Goal: Transaction & Acquisition: Purchase product/service

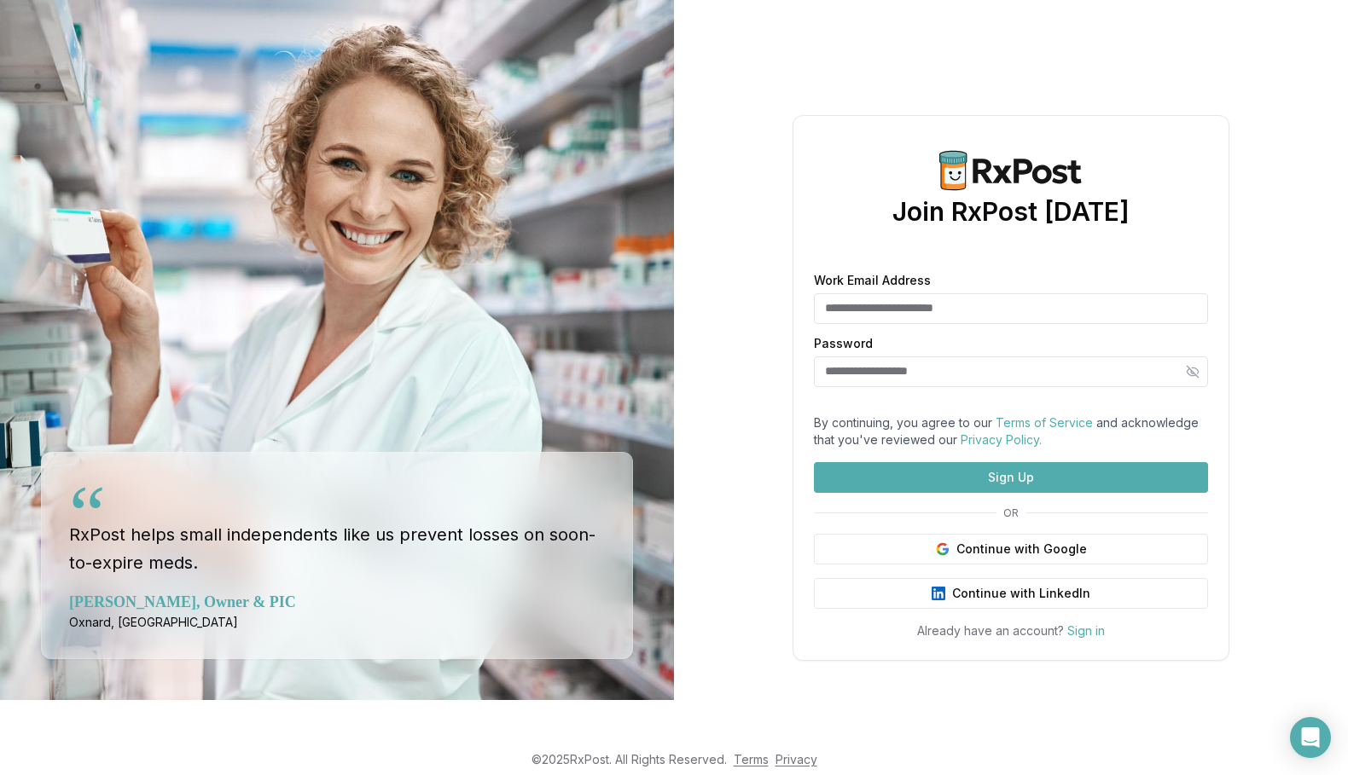
click at [989, 293] on input "Work Email Address" at bounding box center [1011, 308] width 394 height 31
type input "**********"
click at [939, 357] on input "Password" at bounding box center [1011, 372] width 394 height 31
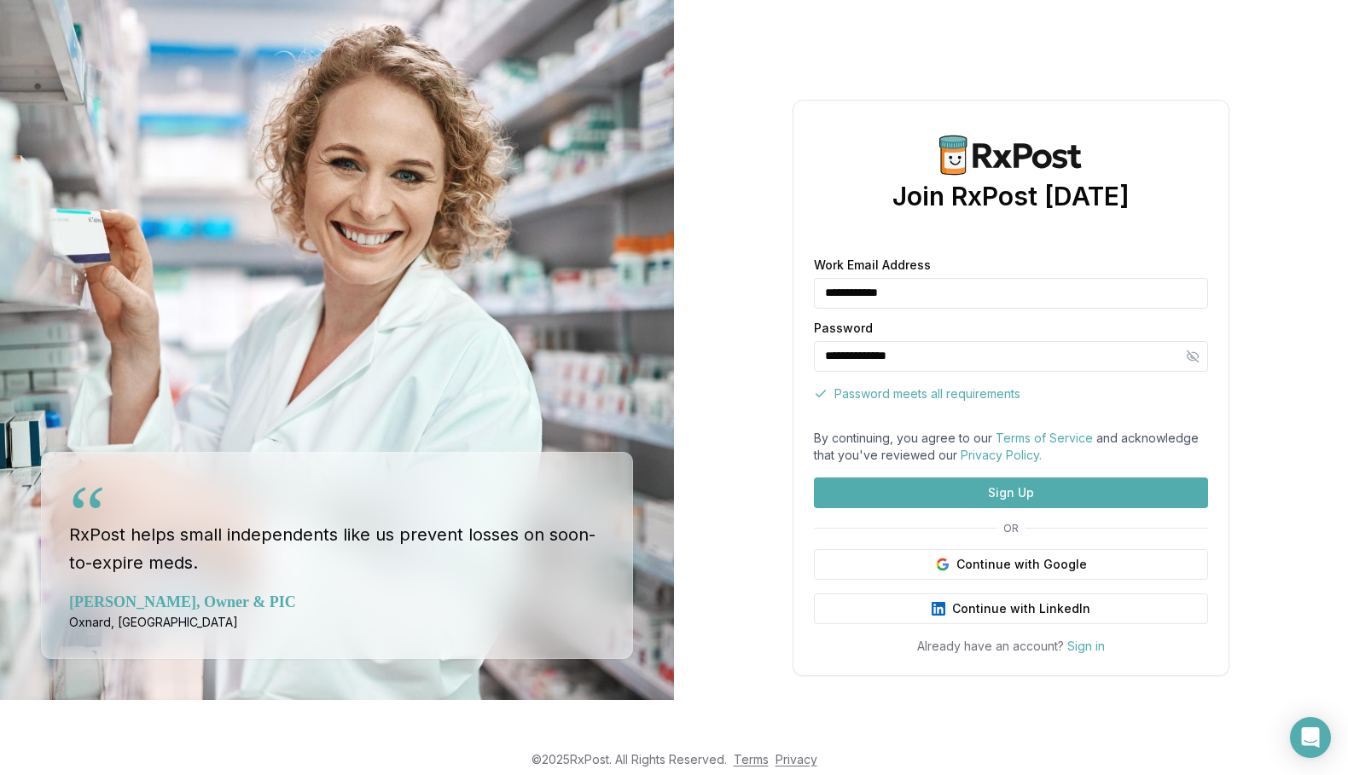
type input "**********"
click at [1164, 416] on div at bounding box center [1011, 416] width 394 height 0
click at [1006, 508] on button "Sign Up" at bounding box center [1011, 493] width 394 height 31
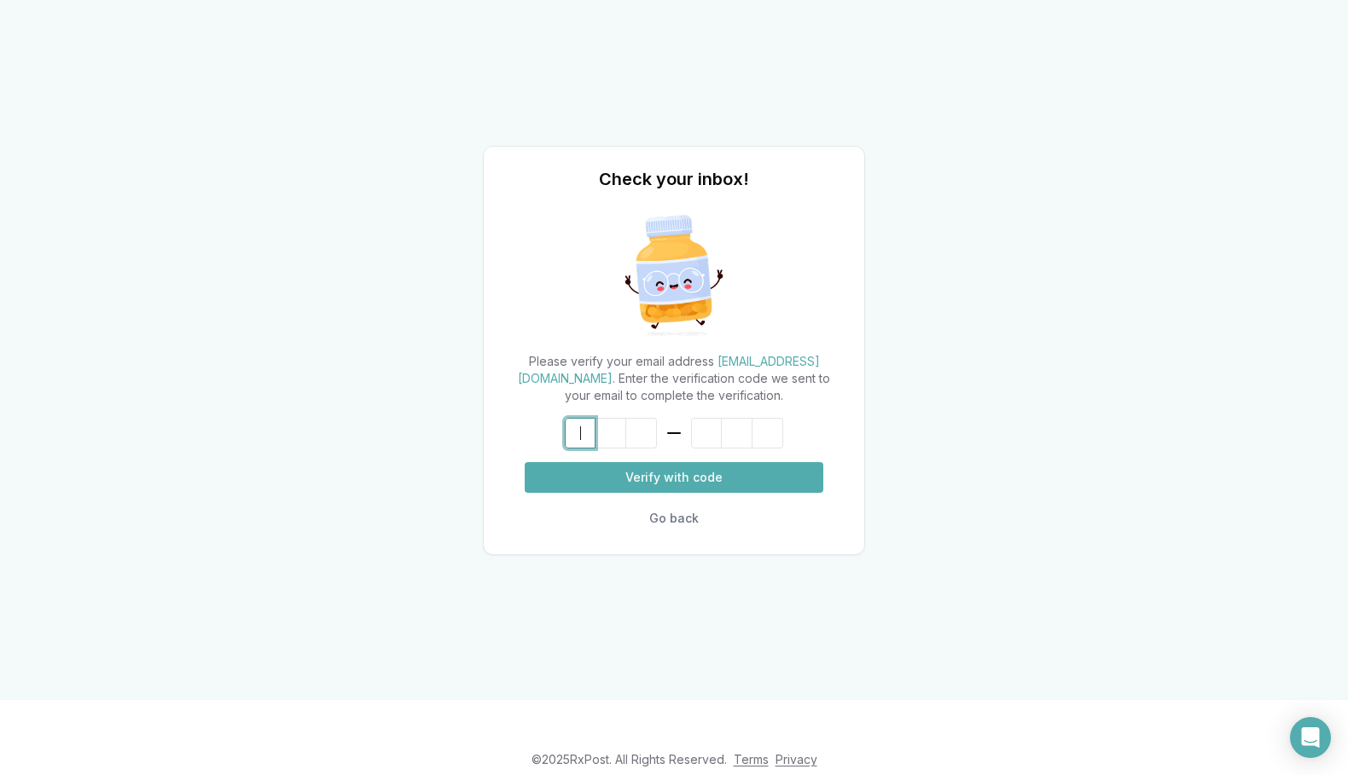
click at [569, 432] on input at bounding box center [691, 433] width 252 height 31
type input "******"
click at [658, 470] on button "Verify with code" at bounding box center [674, 477] width 299 height 31
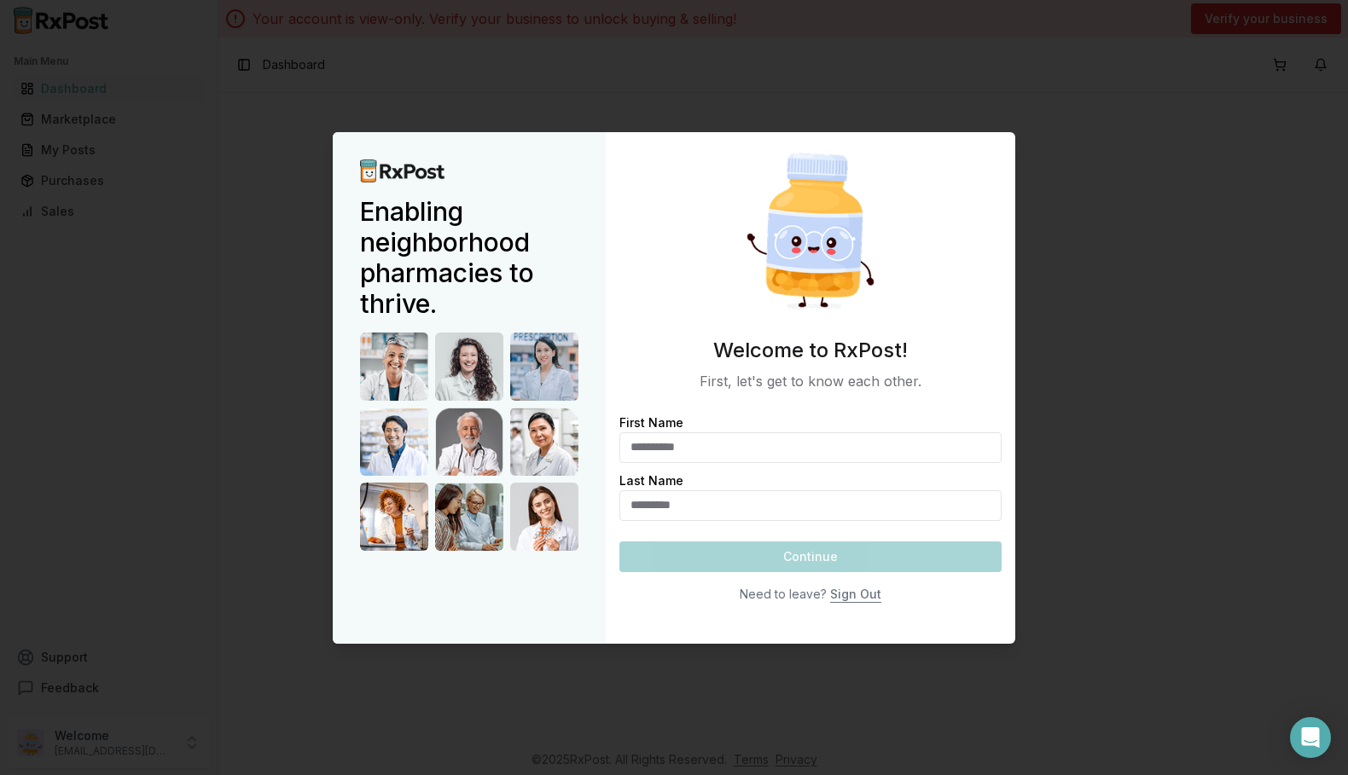
click at [736, 447] on input "First Name" at bounding box center [810, 447] width 382 height 31
type input "*****"
click at [680, 496] on input "Last Name" at bounding box center [810, 505] width 382 height 31
type input "***"
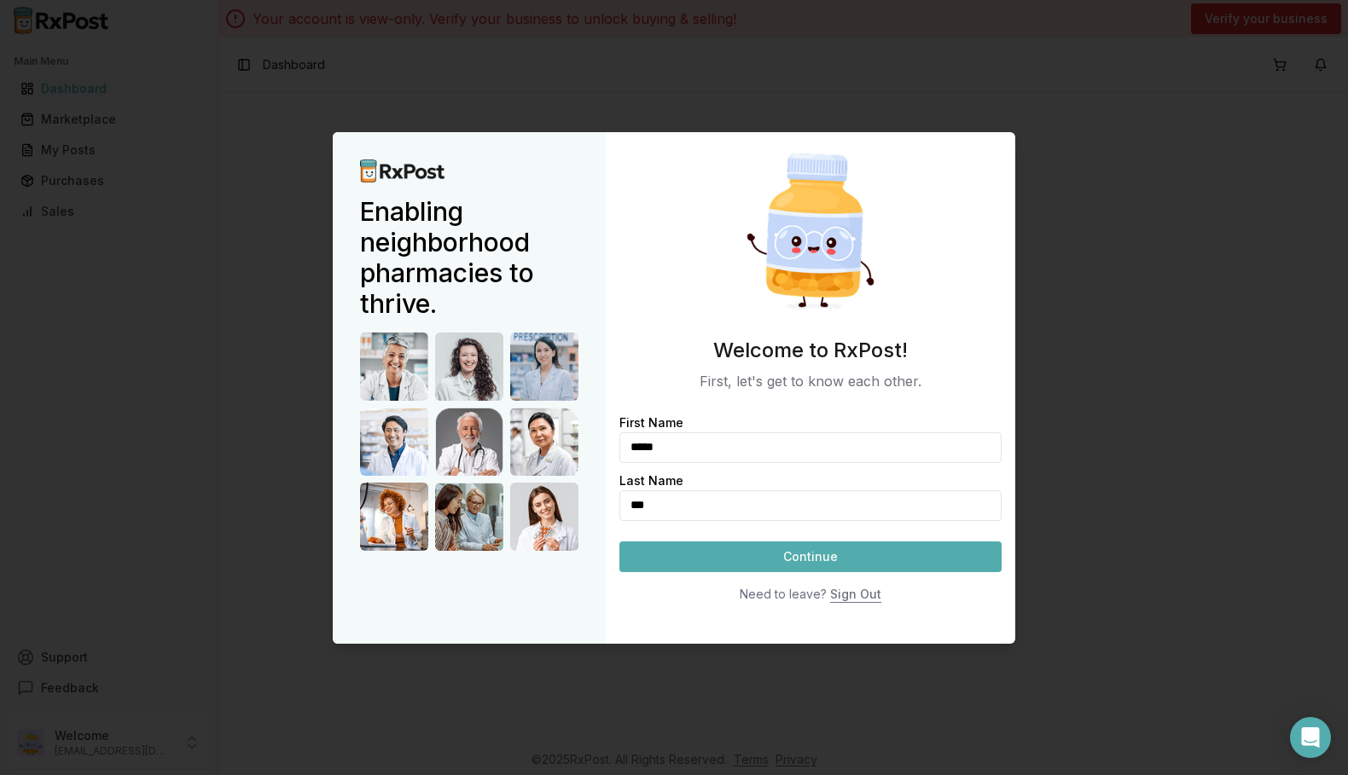
click at [789, 554] on button "Continue" at bounding box center [810, 557] width 382 height 31
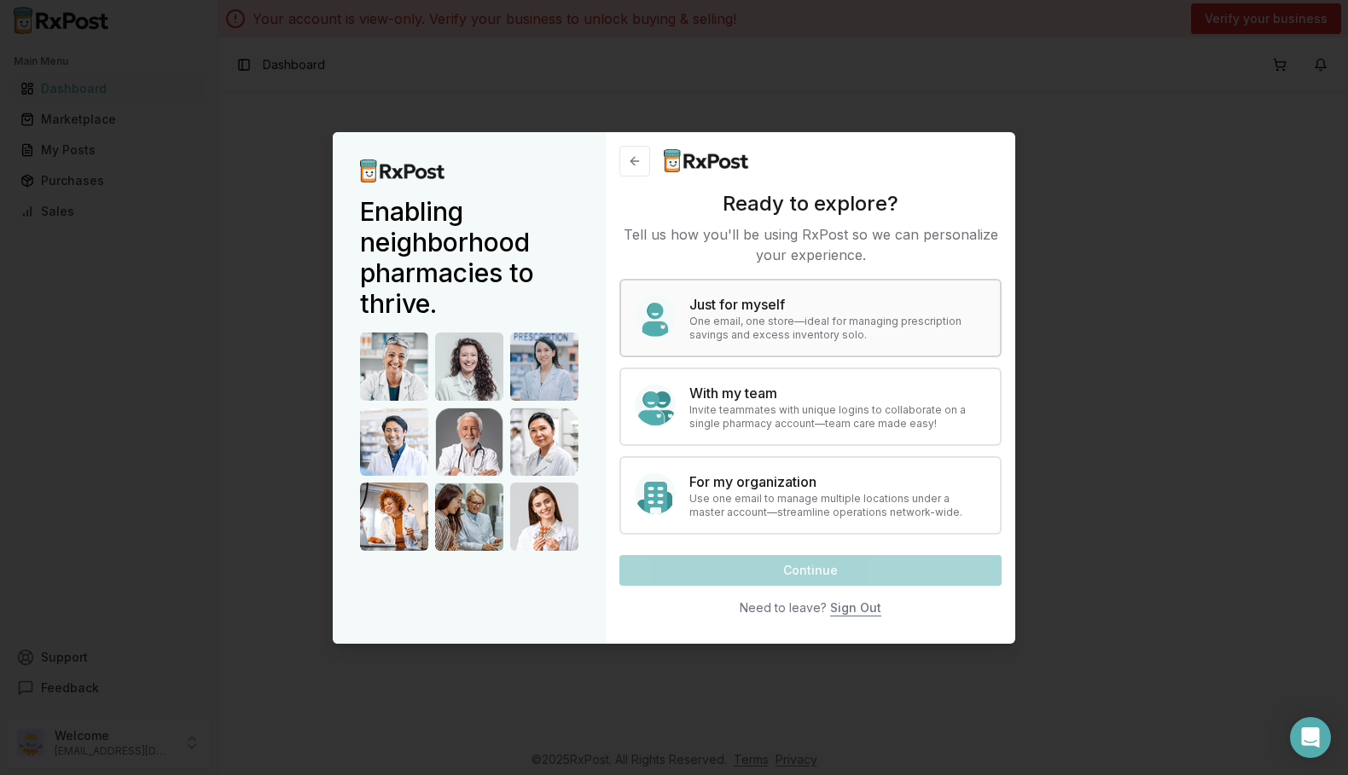
click at [863, 339] on p "One email, one store—ideal for managing prescription savings and excess invento…" at bounding box center [837, 328] width 297 height 27
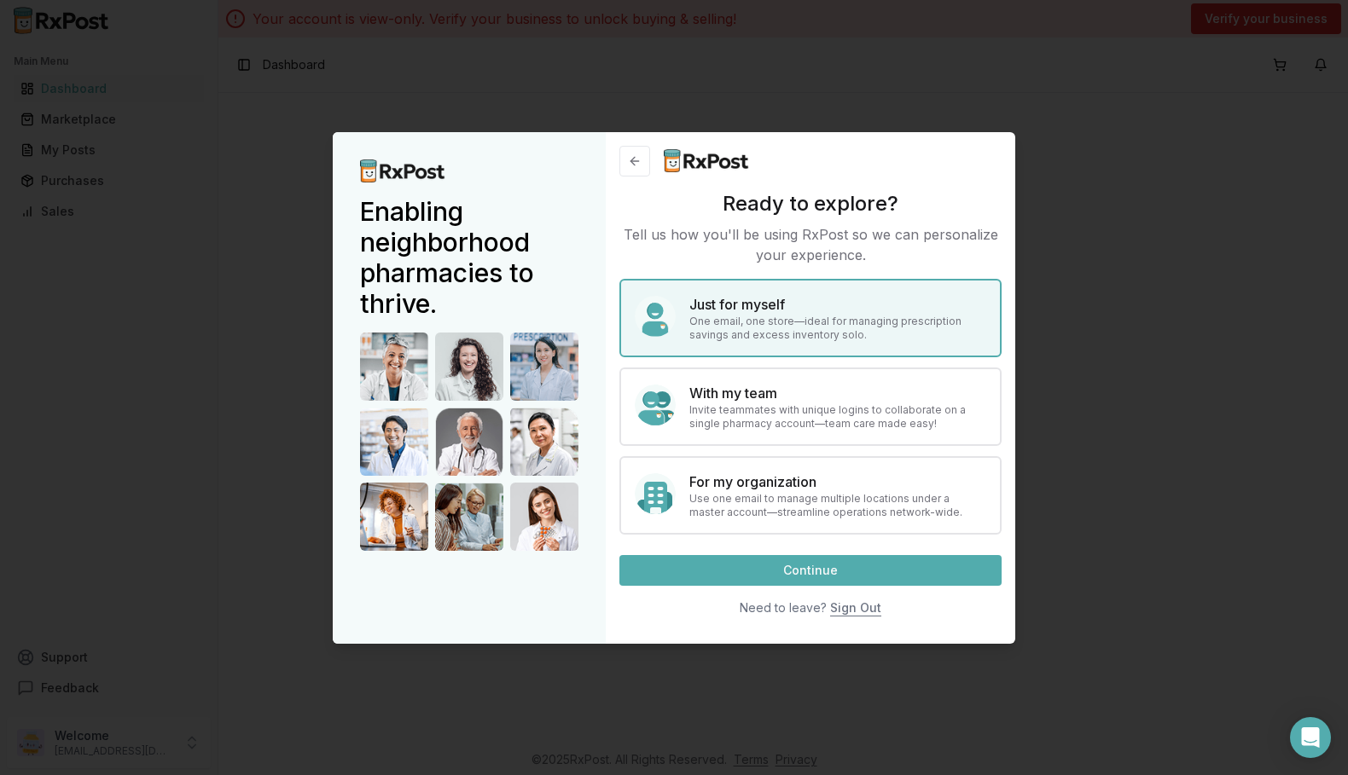
click at [807, 568] on button "Continue" at bounding box center [810, 570] width 382 height 31
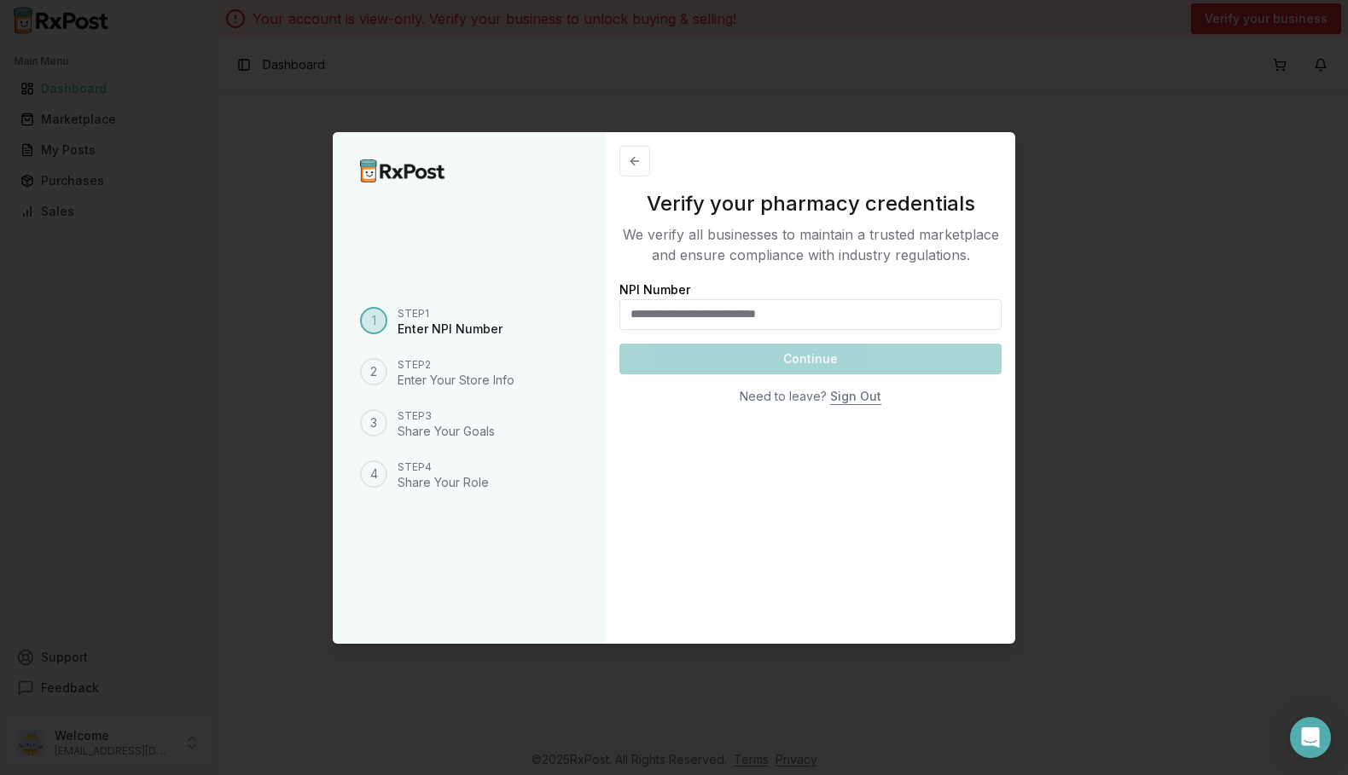
click at [887, 316] on input "NPI Number" at bounding box center [810, 314] width 382 height 31
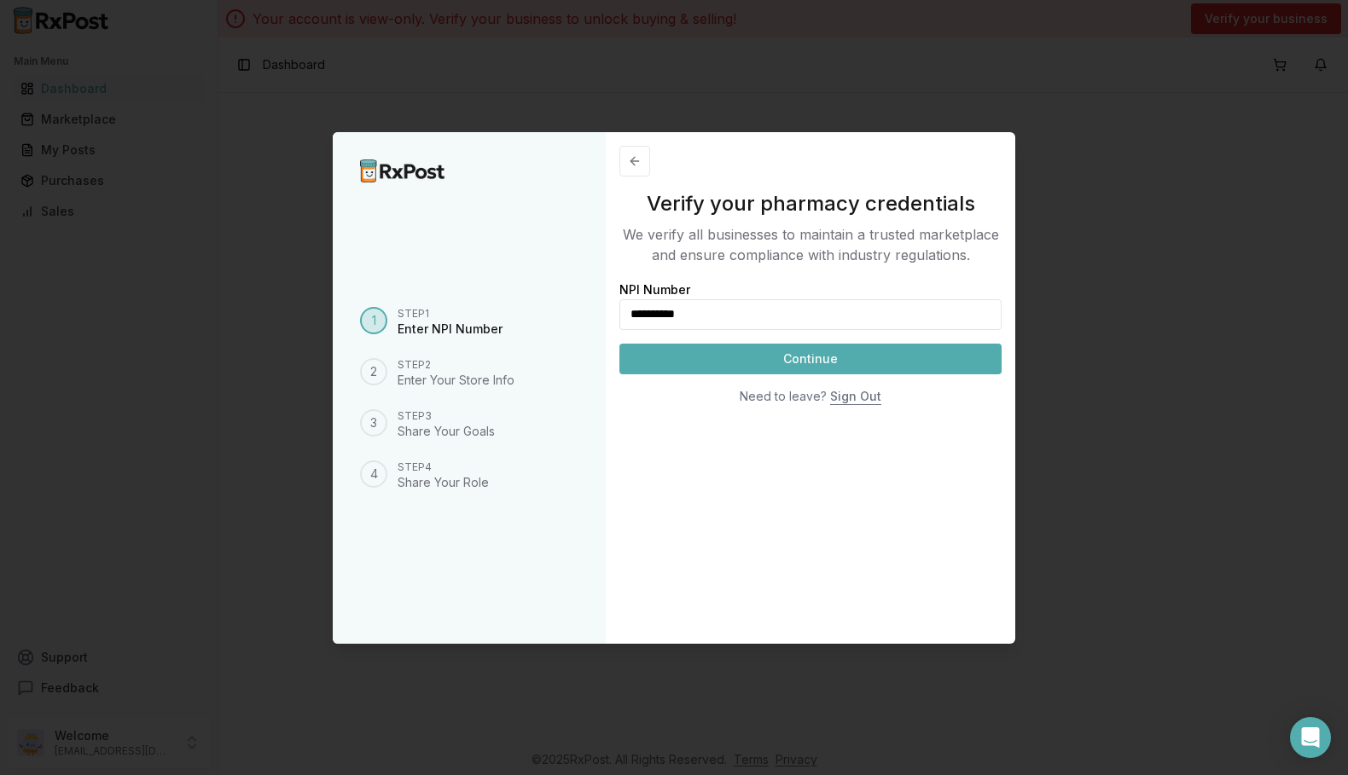
type input "**********"
click at [824, 364] on button "Continue" at bounding box center [810, 359] width 382 height 31
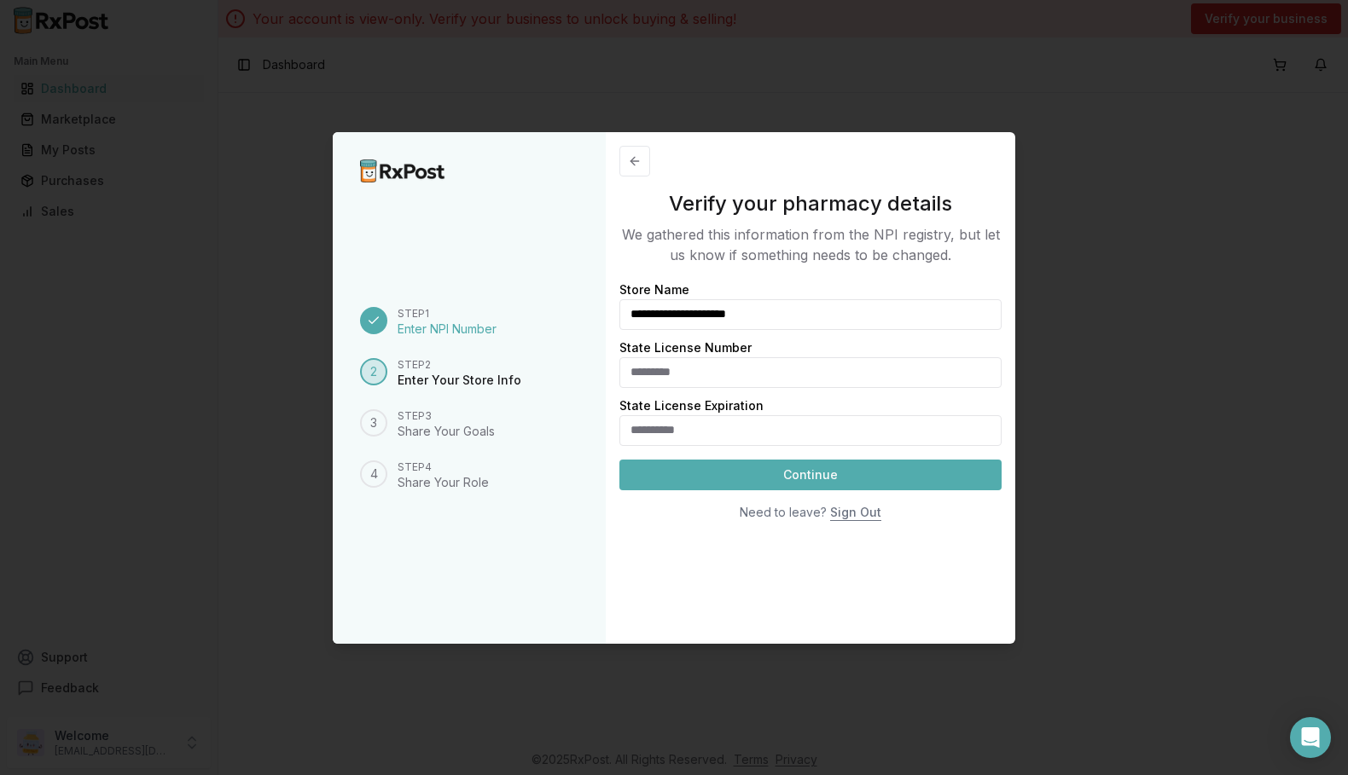
click at [705, 373] on input "State License Number" at bounding box center [810, 372] width 382 height 31
click at [721, 376] on input "State License Number" at bounding box center [810, 372] width 382 height 31
type input "*"
type input "********"
click at [719, 432] on input "State License Expiration" at bounding box center [810, 430] width 382 height 31
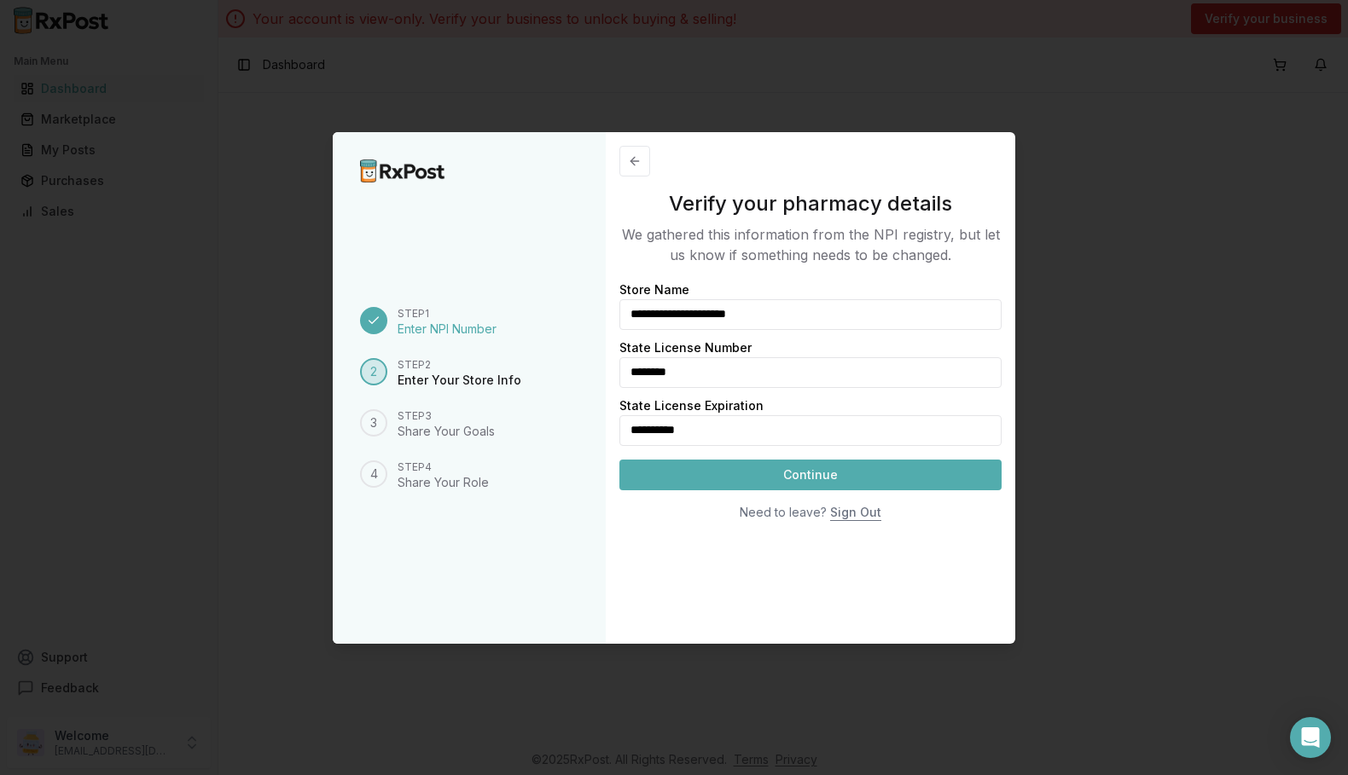
type input "**********"
click at [796, 480] on button "Continue" at bounding box center [810, 475] width 382 height 31
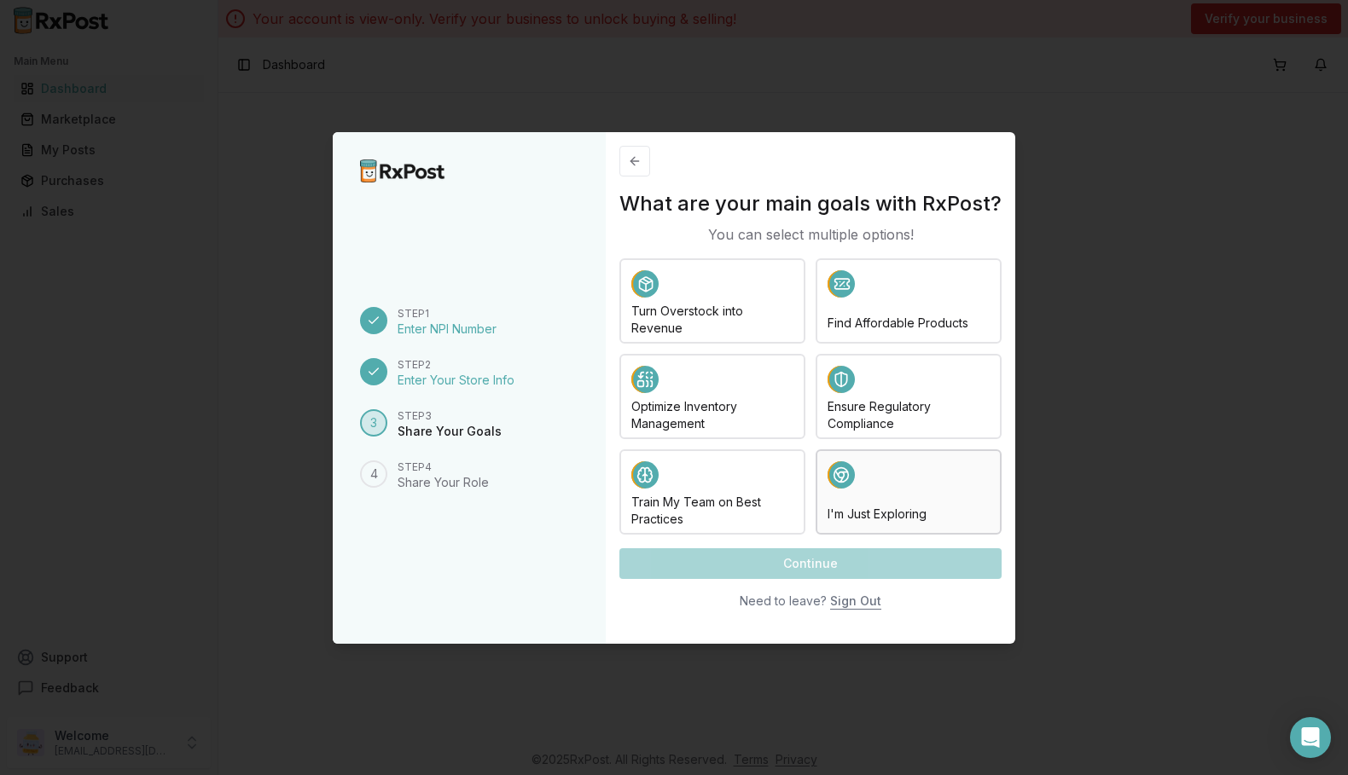
click at [918, 487] on div at bounding box center [908, 477] width 162 height 32
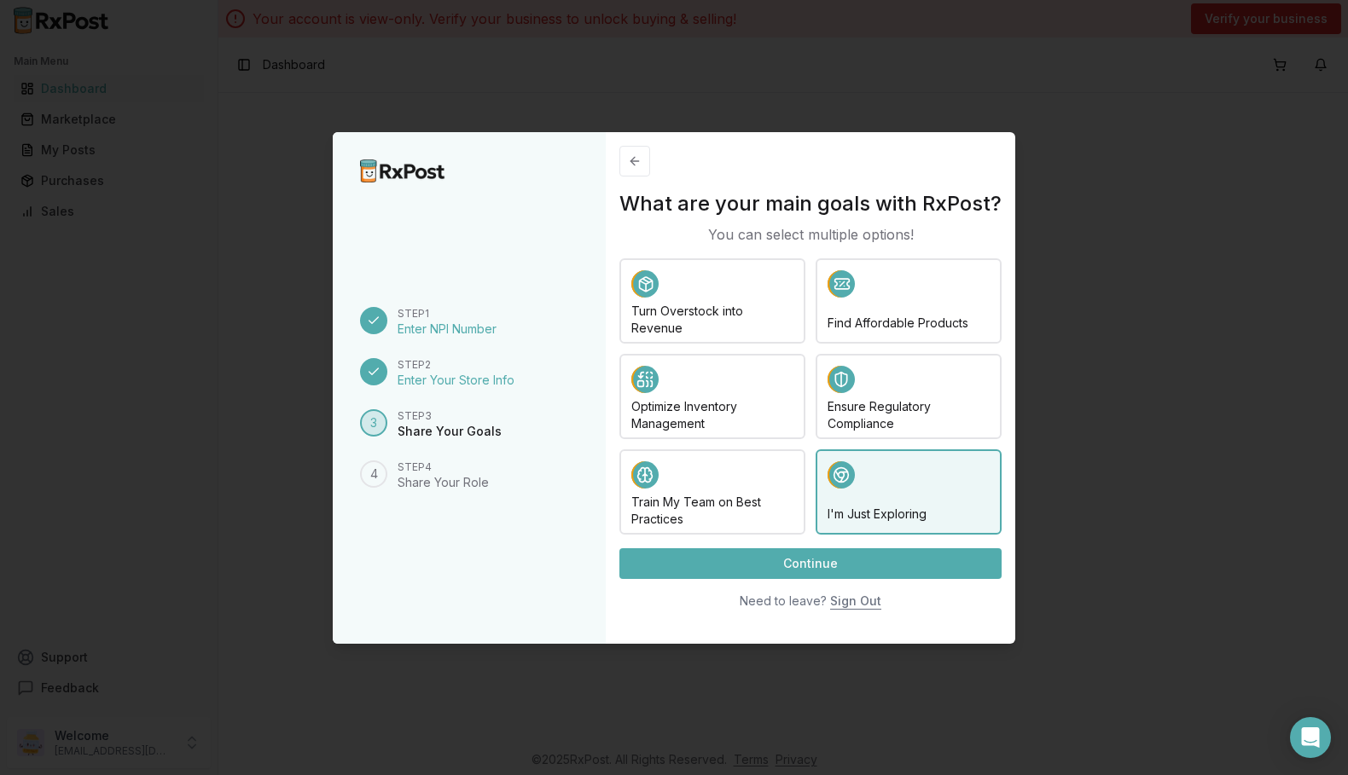
click at [806, 559] on button "Continue" at bounding box center [810, 563] width 382 height 31
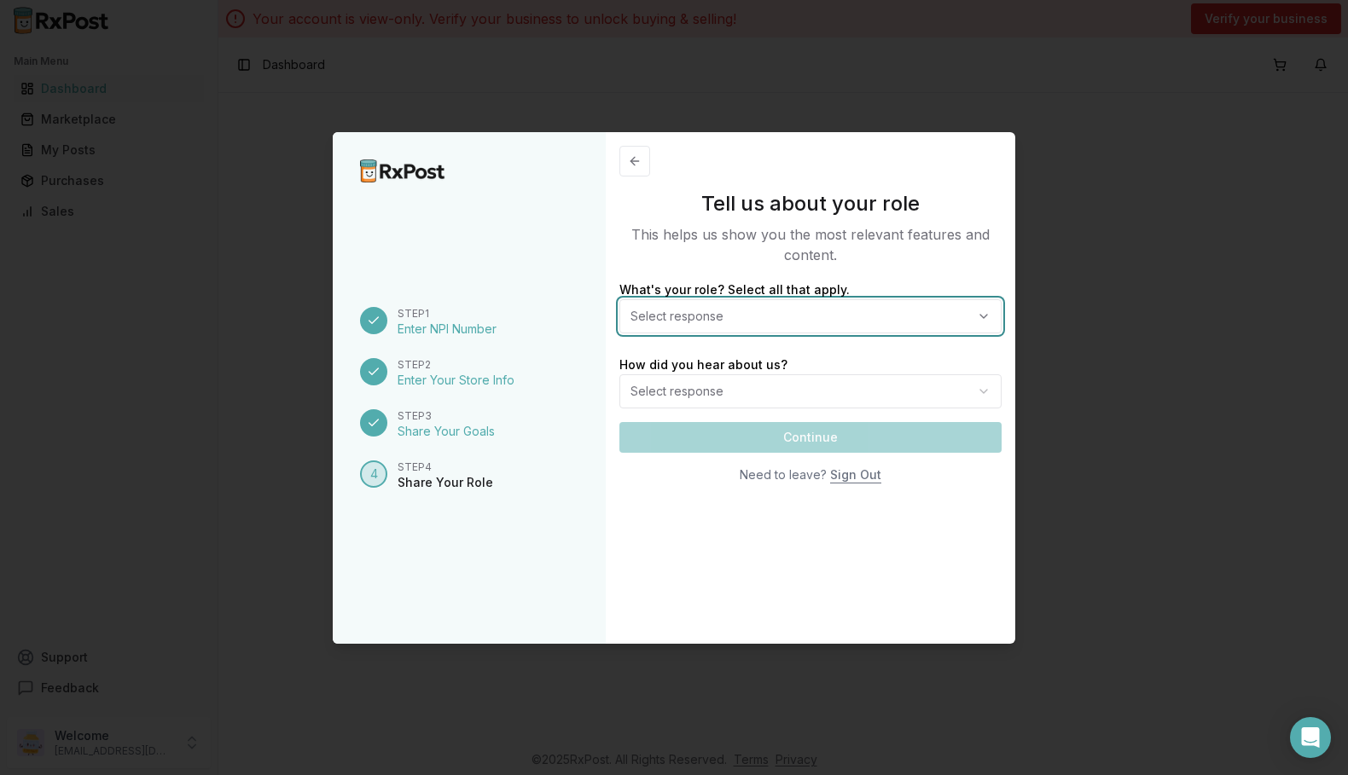
click at [741, 315] on button "Select response" at bounding box center [810, 316] width 382 height 34
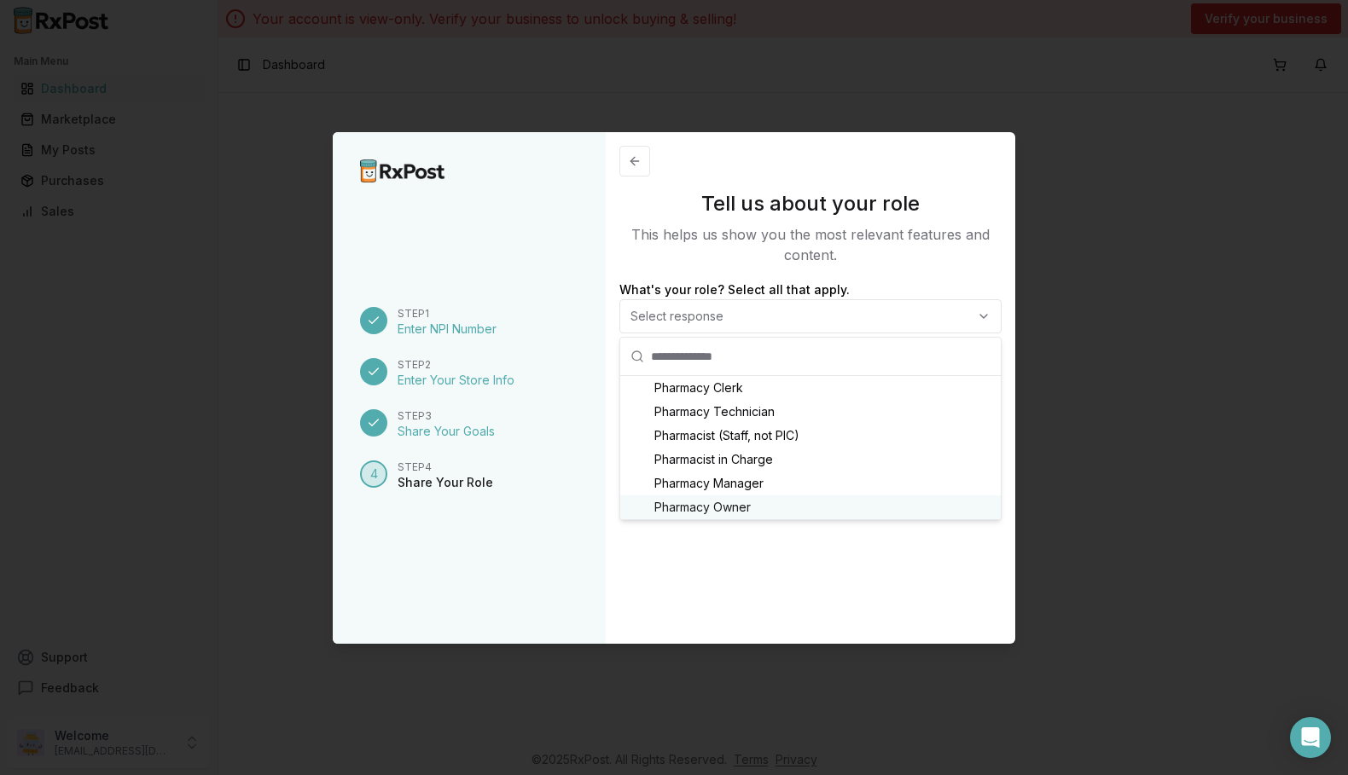
click at [725, 508] on span "Pharmacy Owner" at bounding box center [702, 507] width 96 height 17
click at [709, 501] on span "Pharmacy Owner" at bounding box center [702, 507] width 96 height 17
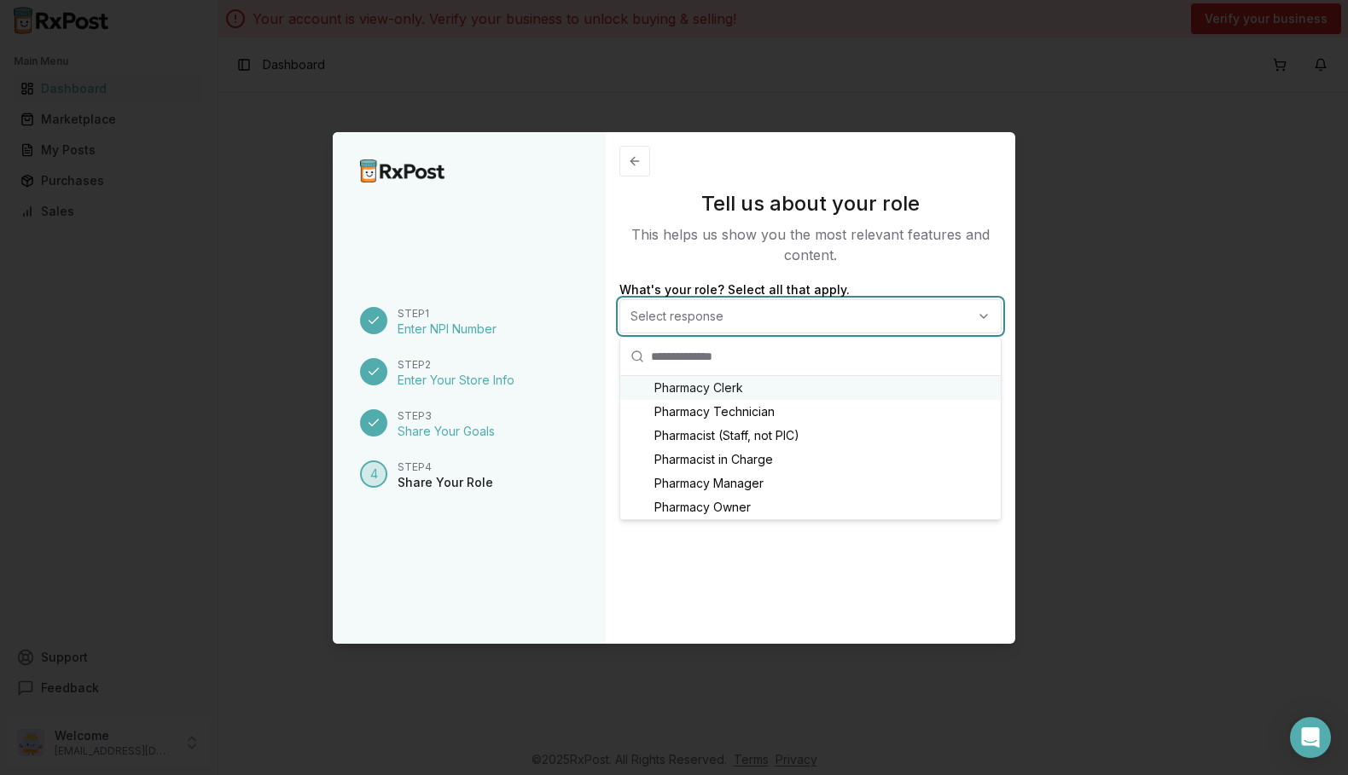
click at [844, 314] on button "Select response" at bounding box center [810, 316] width 382 height 34
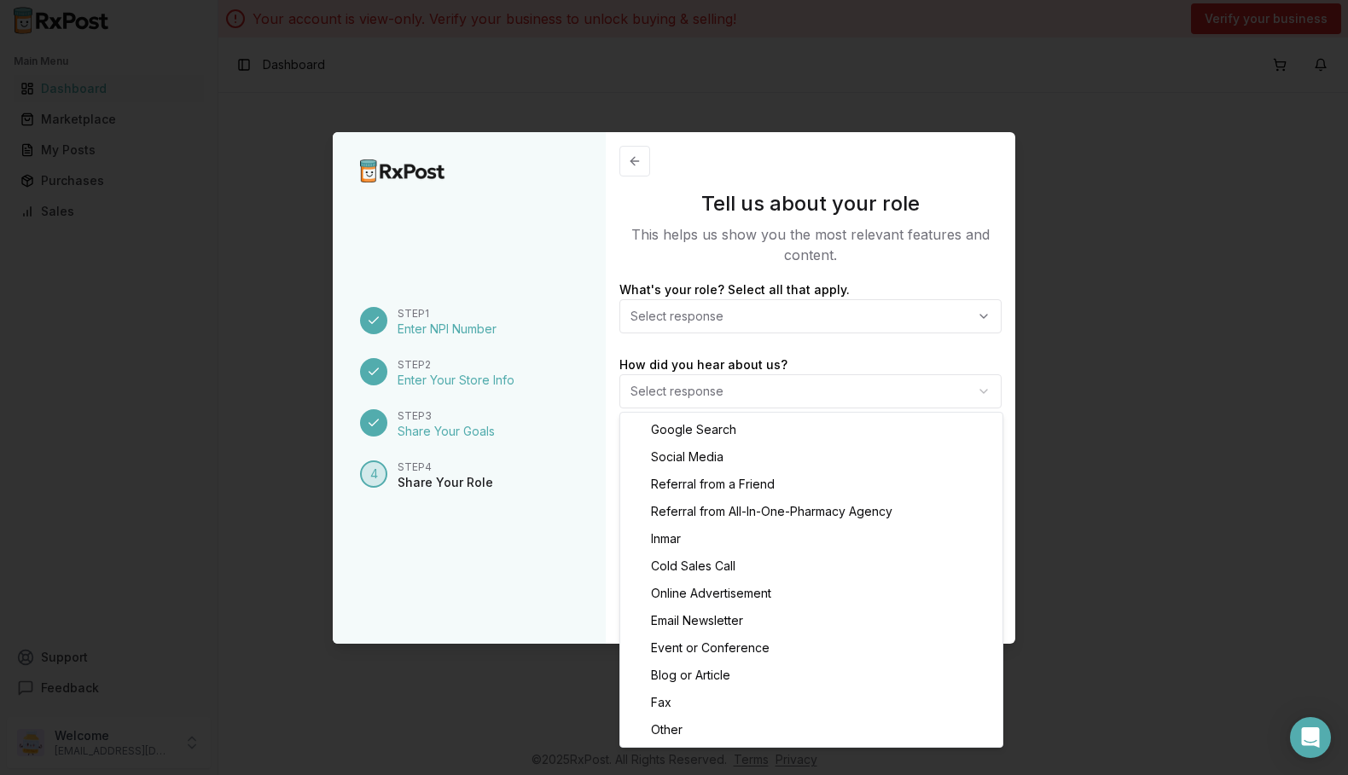
click at [756, 391] on body "Main Menu Dashboard Marketplace My Posts Purchases Sales Support Feedback Welco…" at bounding box center [674, 387] width 1348 height 775
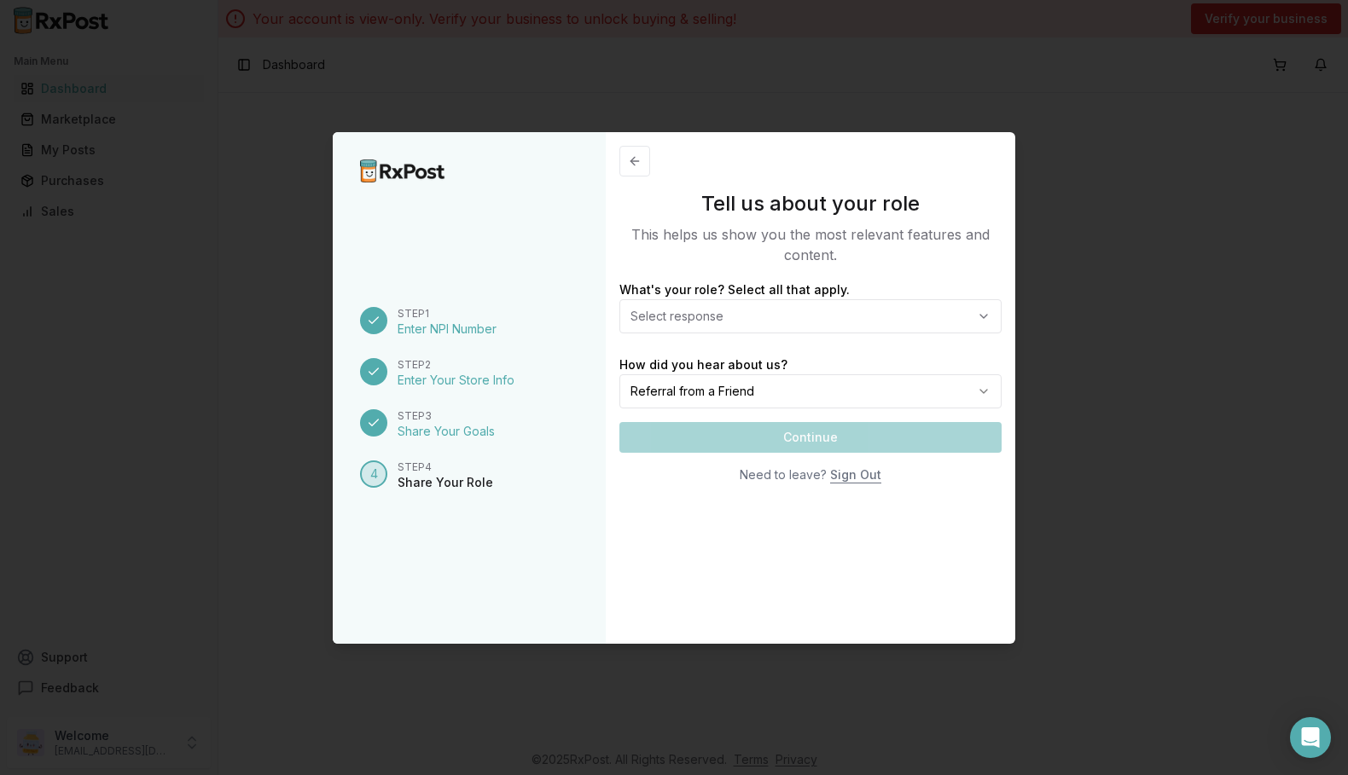
click at [809, 442] on div "Continue Need to leave? Sign Out" at bounding box center [810, 456] width 382 height 68
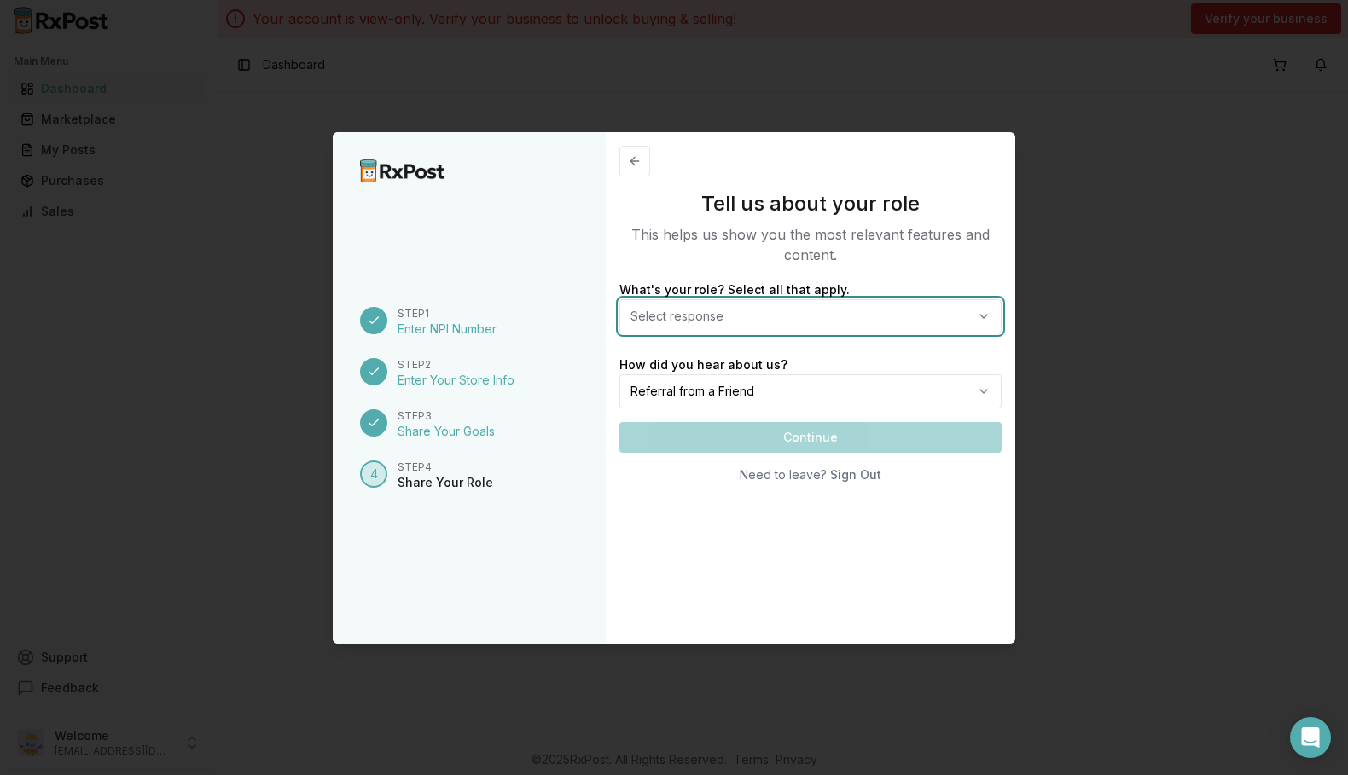
click at [763, 314] on button "Select response" at bounding box center [810, 316] width 382 height 34
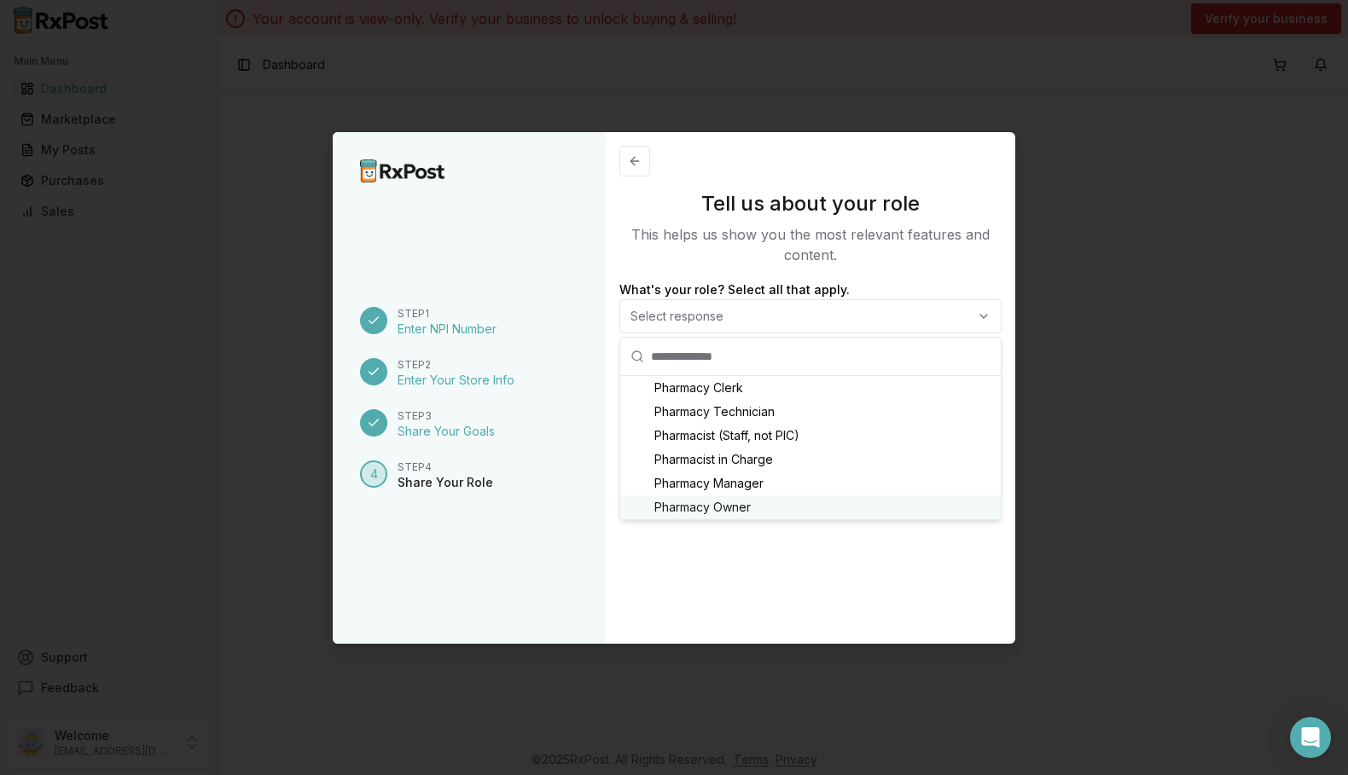
click at [702, 503] on span "Pharmacy Owner" at bounding box center [702, 507] width 96 height 17
click at [906, 587] on div "Tell us about your role This helps us show you the most relevant features and c…" at bounding box center [810, 388] width 409 height 512
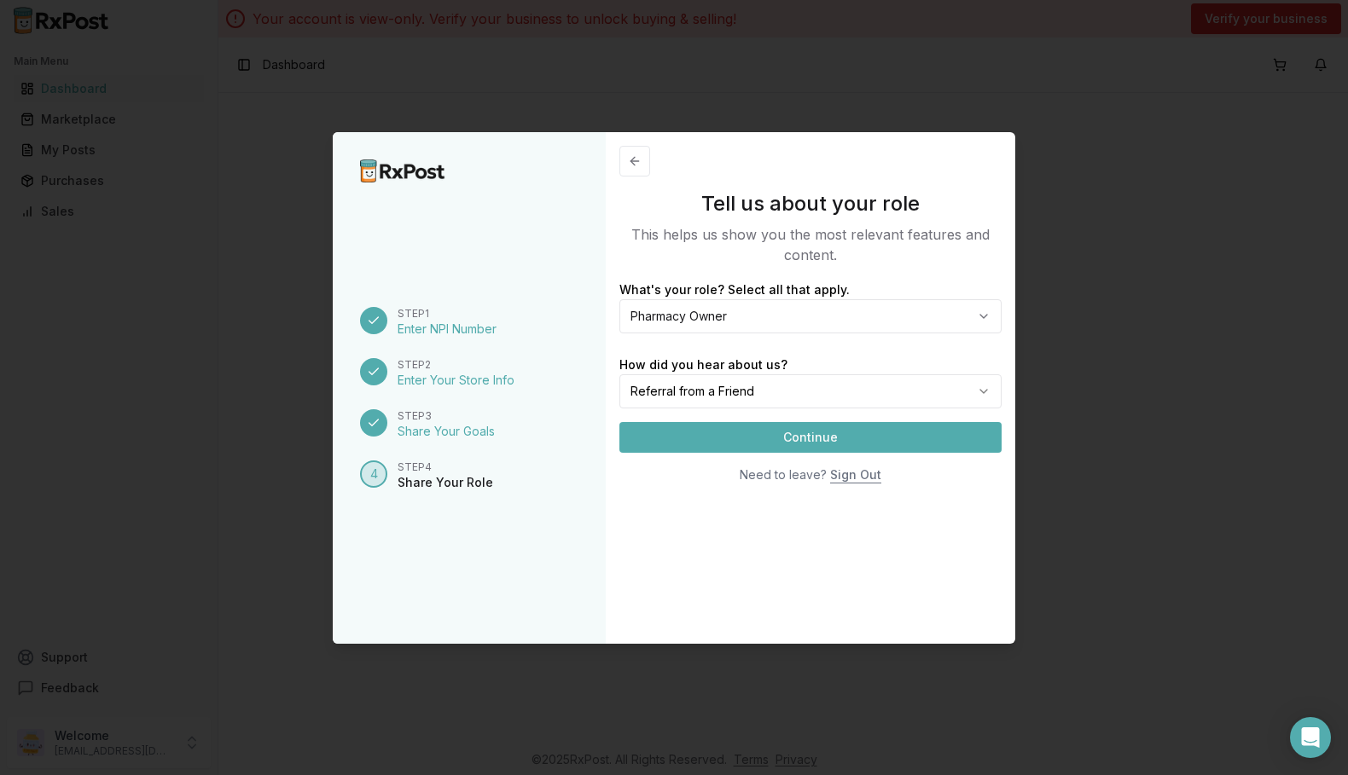
click at [797, 434] on button "Continue" at bounding box center [810, 437] width 382 height 31
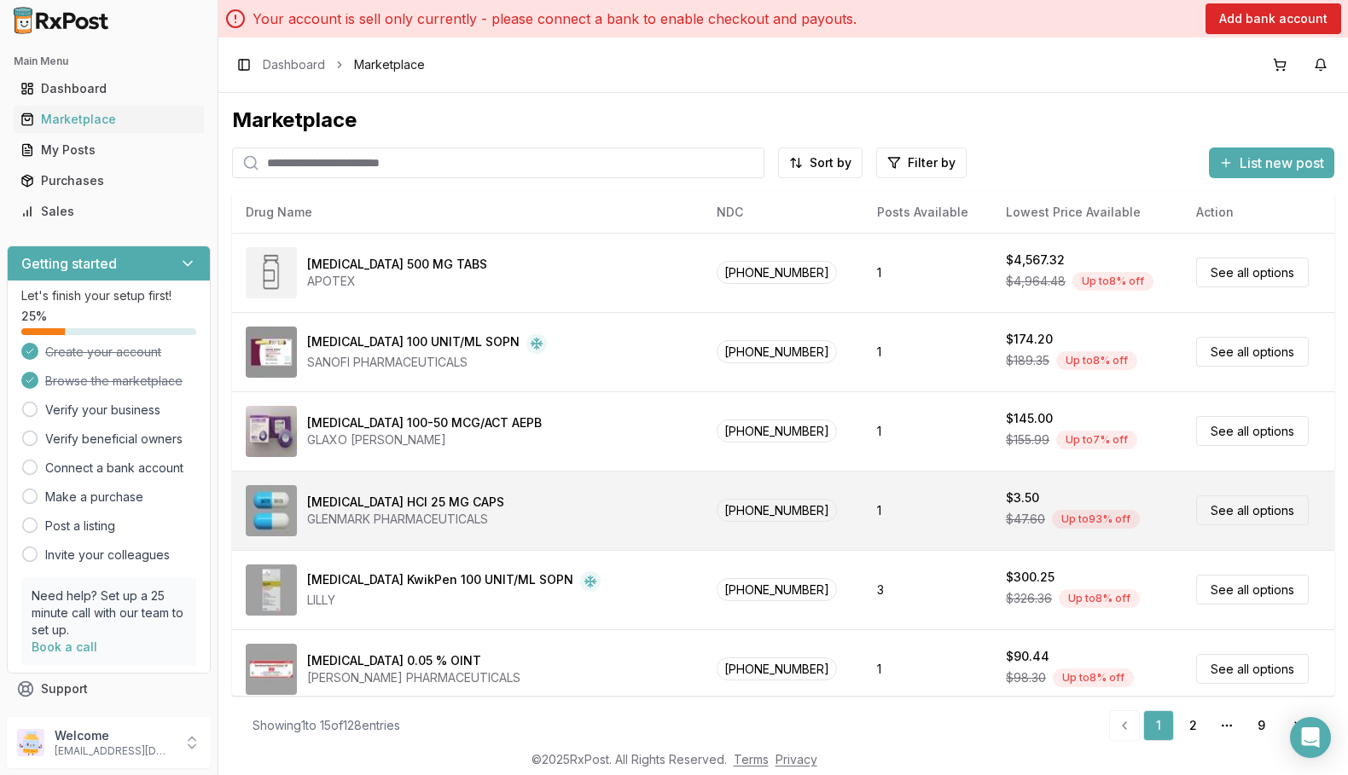
click at [1162, 482] on td "$3.50 $47.60 Up to 93 % off" at bounding box center [1087, 510] width 190 height 79
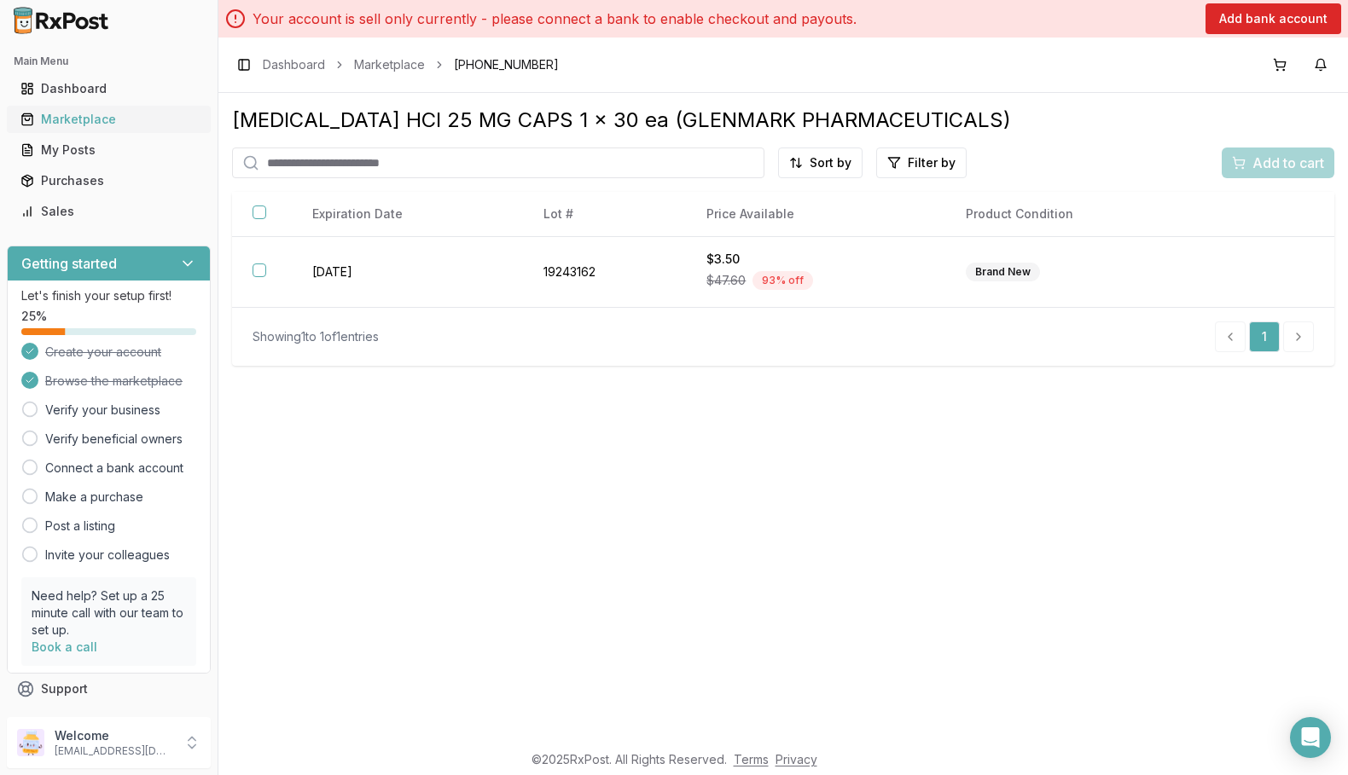
click at [79, 116] on div "Marketplace" at bounding box center [108, 119] width 177 height 17
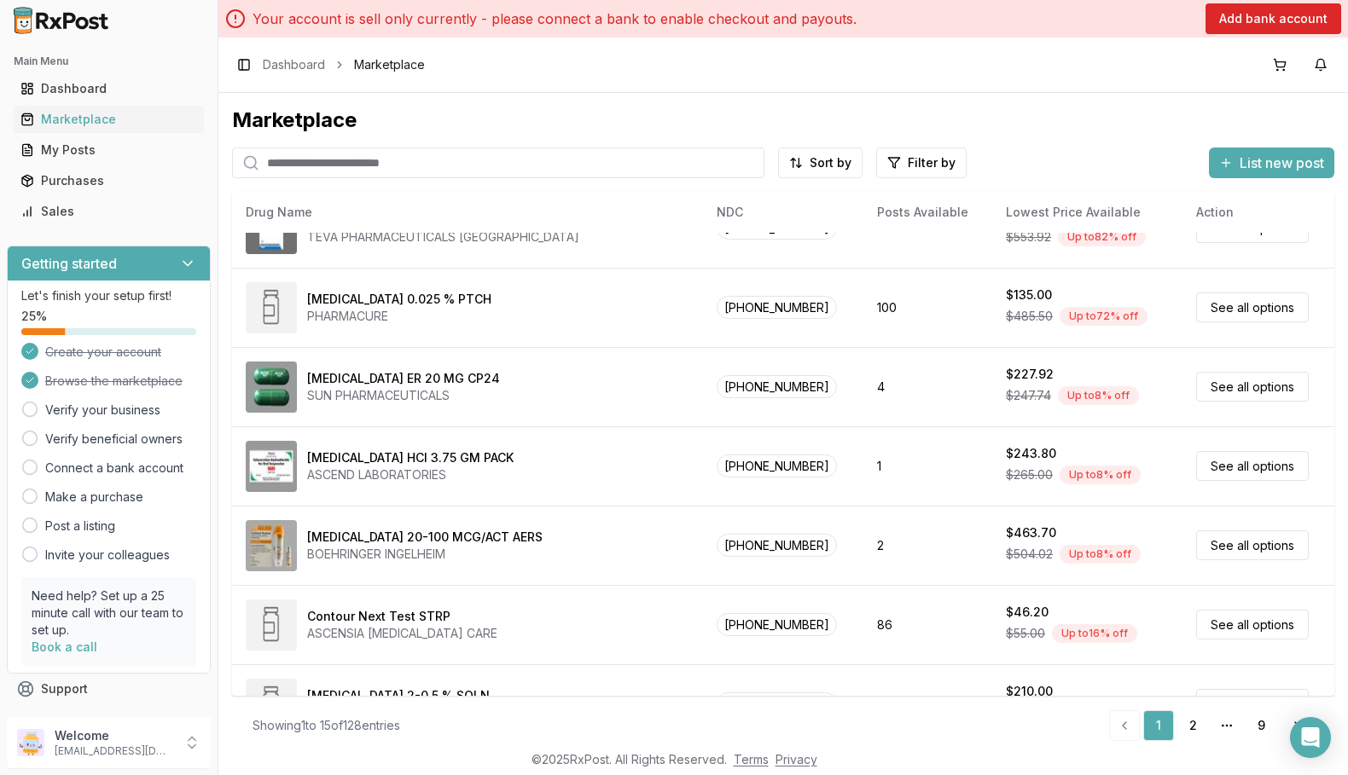
scroll to position [727, 0]
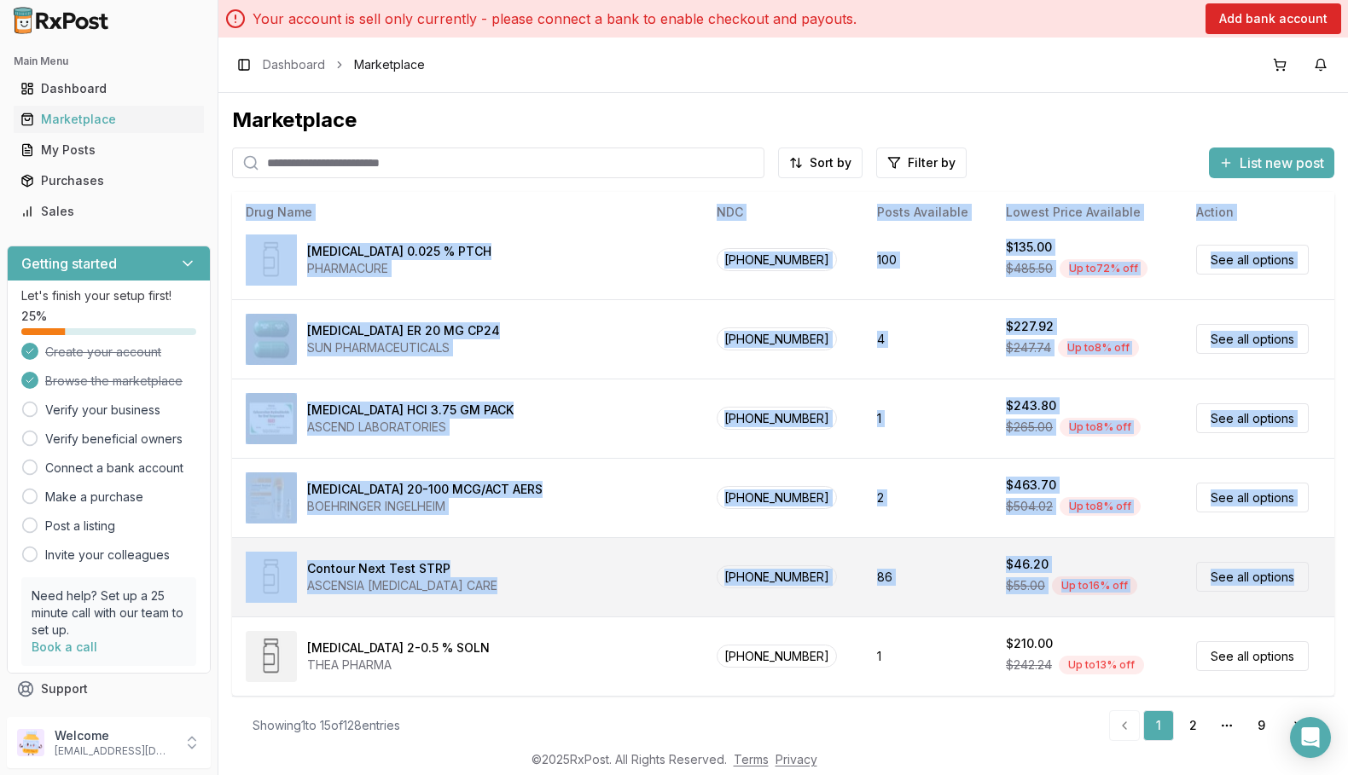
drag, startPoint x: 1327, startPoint y: 553, endPoint x: 1315, endPoint y: 614, distance: 62.6
click at [1315, 614] on div "Marketplace Sort by Filter by List new post Card Table NDC: [PHONE_NUMBER] [MED…" at bounding box center [782, 417] width 1129 height 648
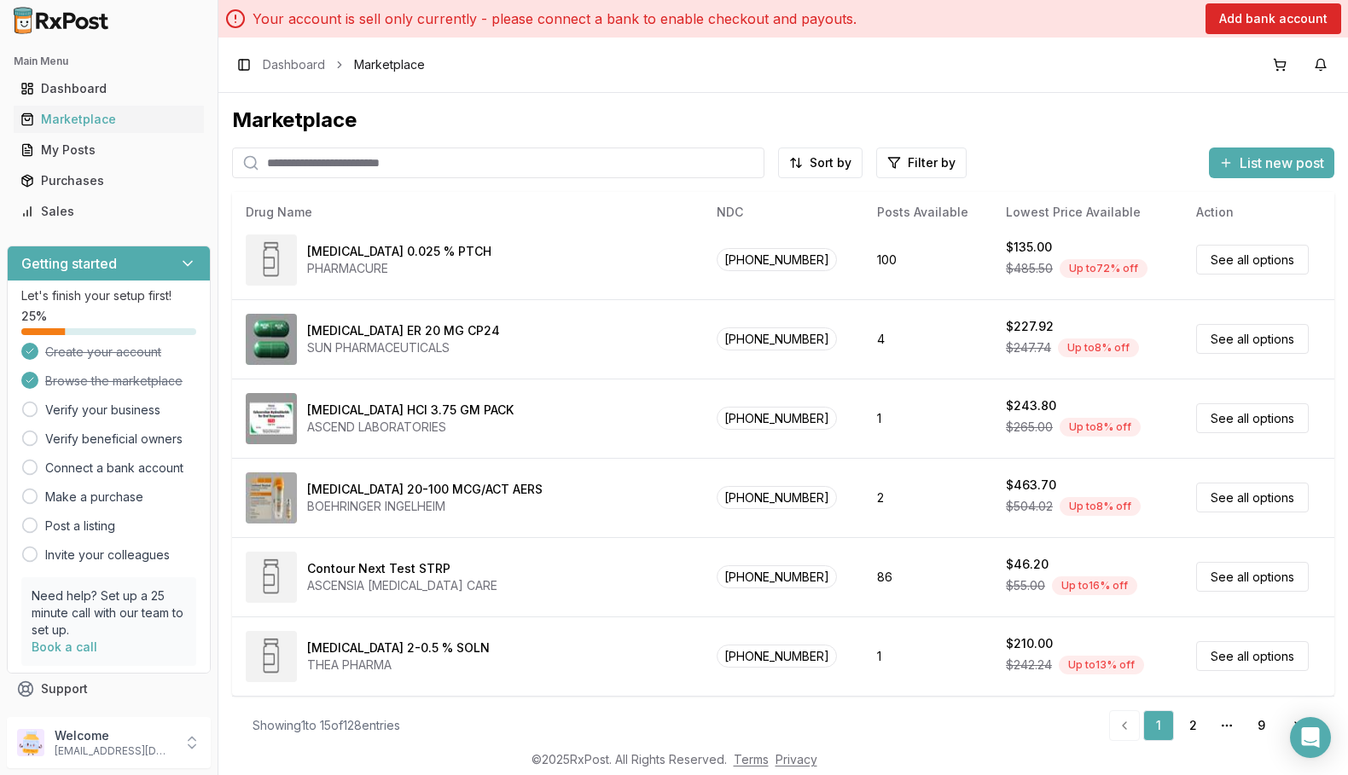
drag, startPoint x: 1315, startPoint y: 614, endPoint x: 1133, endPoint y: 586, distance: 184.7
click at [1133, 586] on div "$55.00 Up to 16 % off" at bounding box center [1087, 586] width 163 height 26
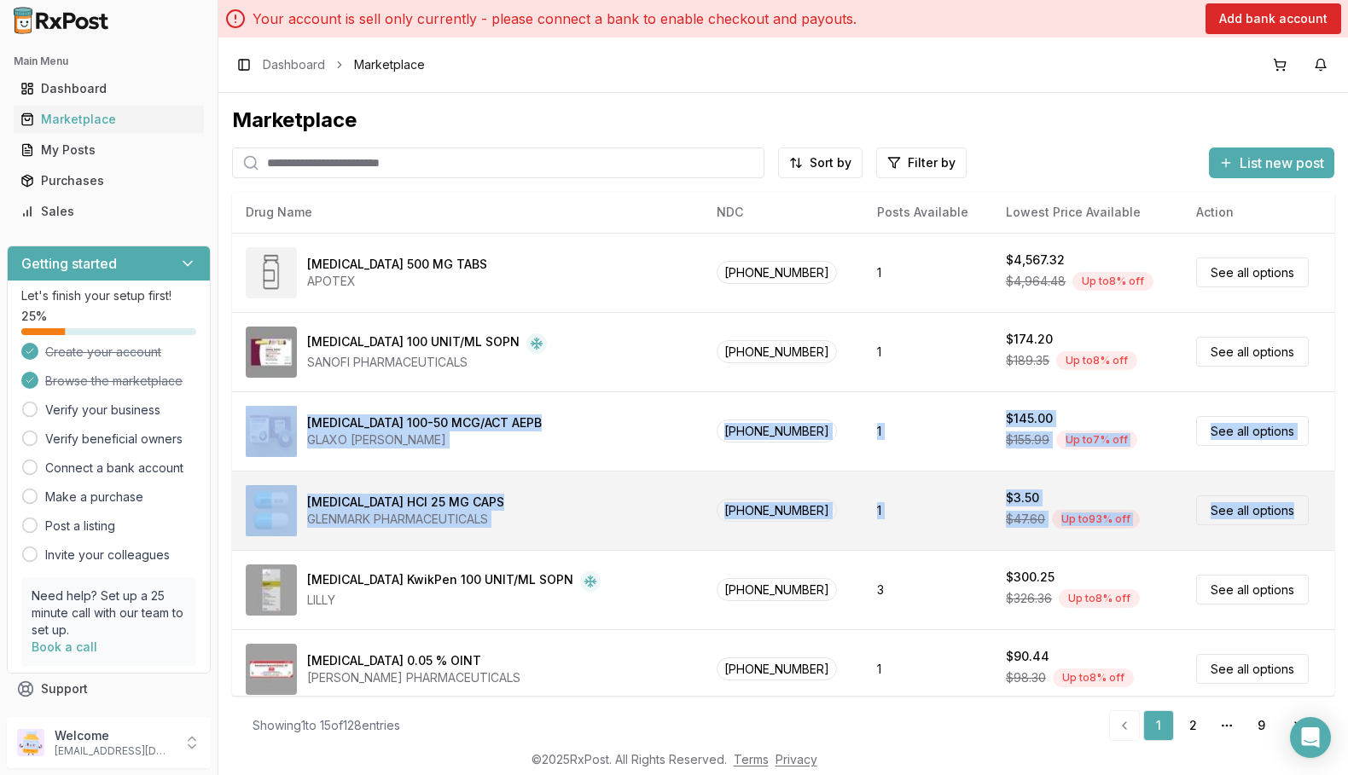
drag, startPoint x: 1319, startPoint y: 381, endPoint x: 1319, endPoint y: 488, distance: 106.6
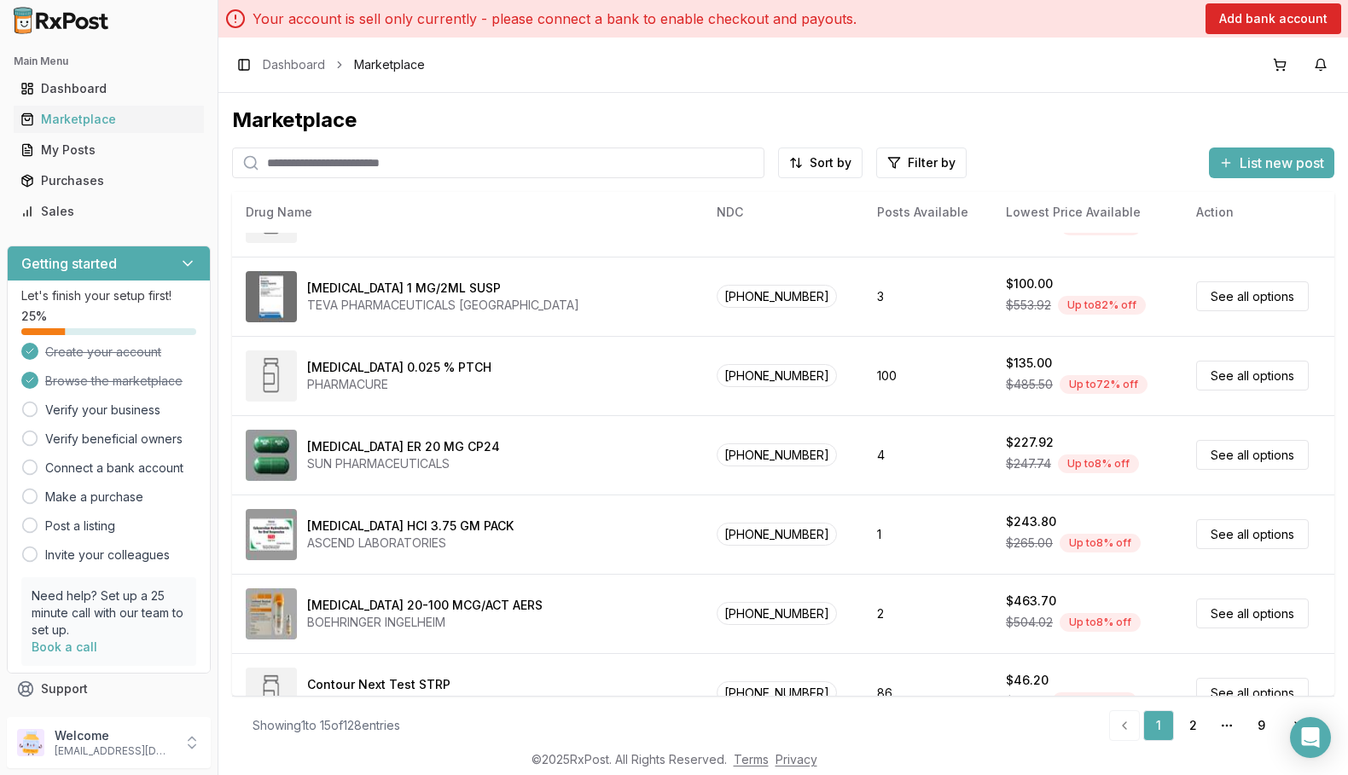
scroll to position [727, 0]
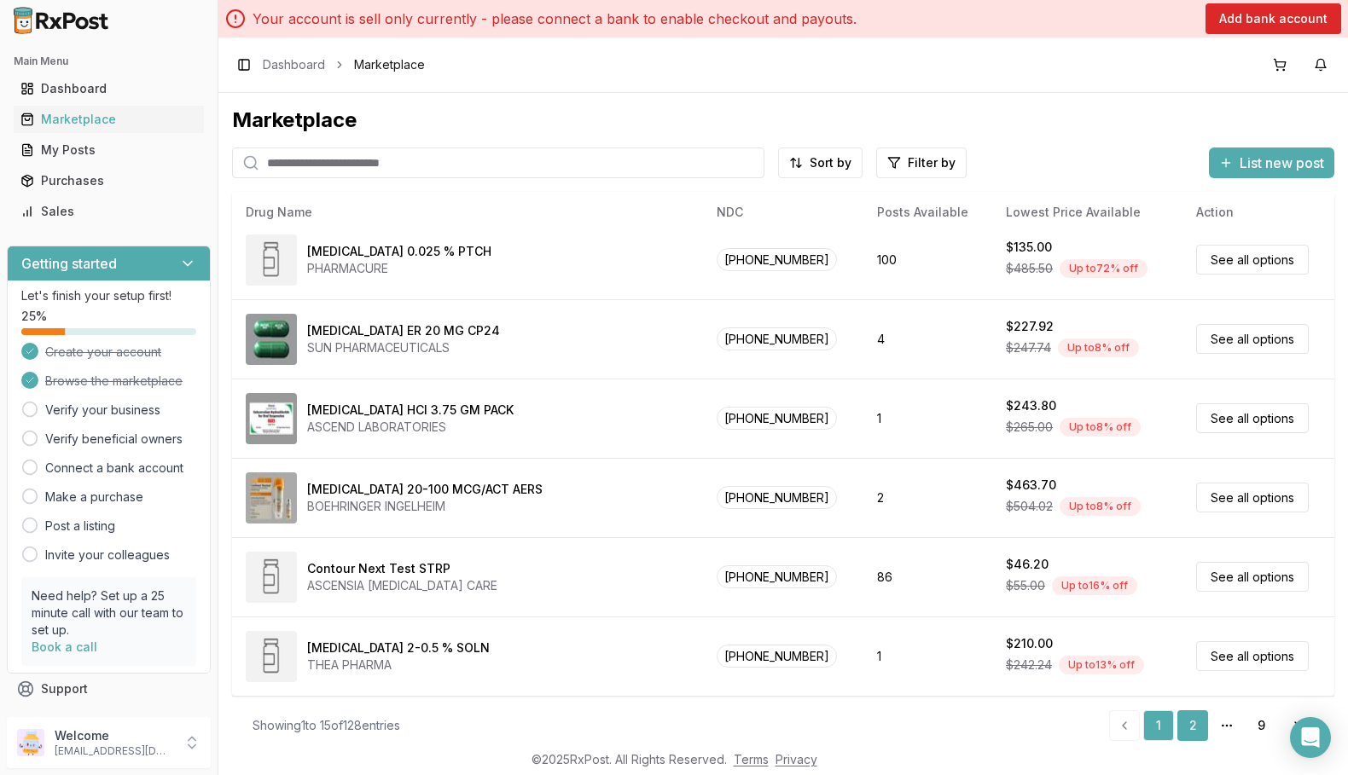
click at [1185, 723] on link "2" at bounding box center [1192, 725] width 31 height 31
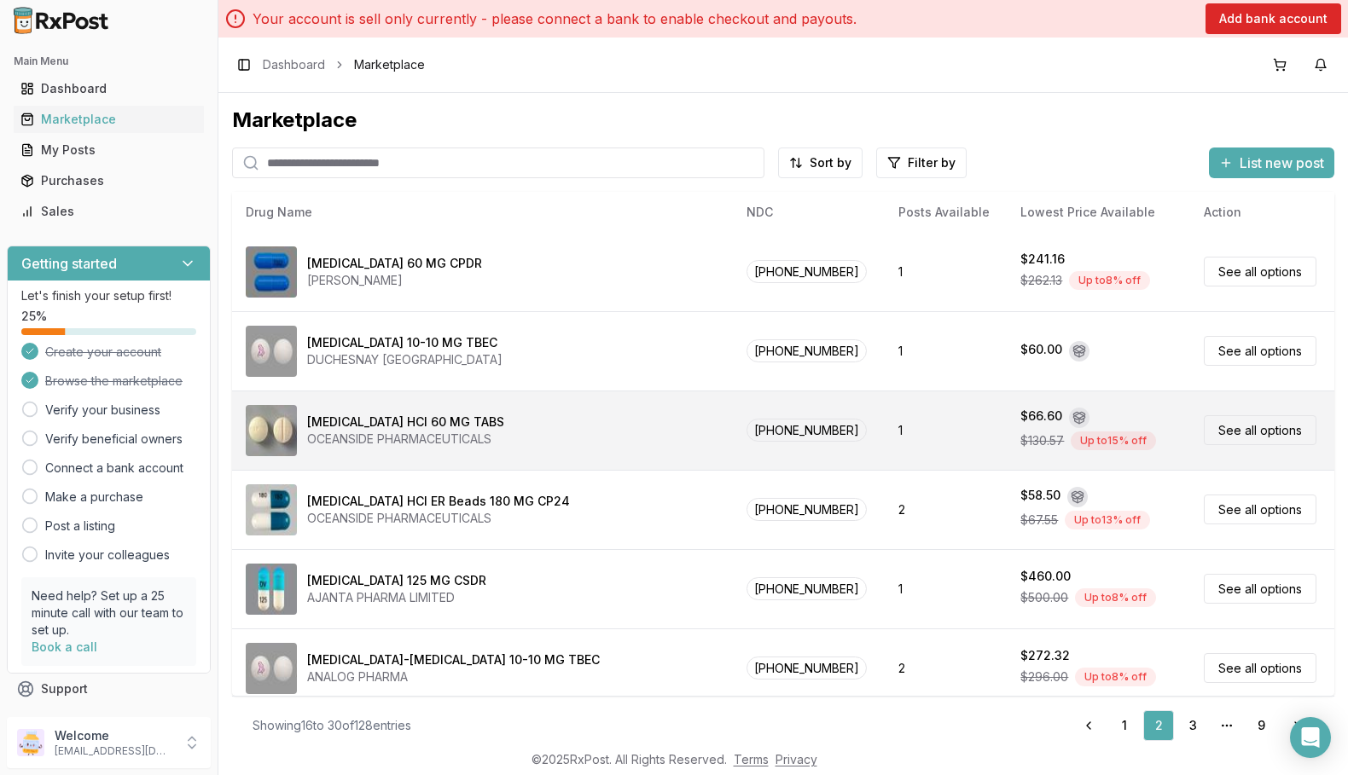
scroll to position [300, 0]
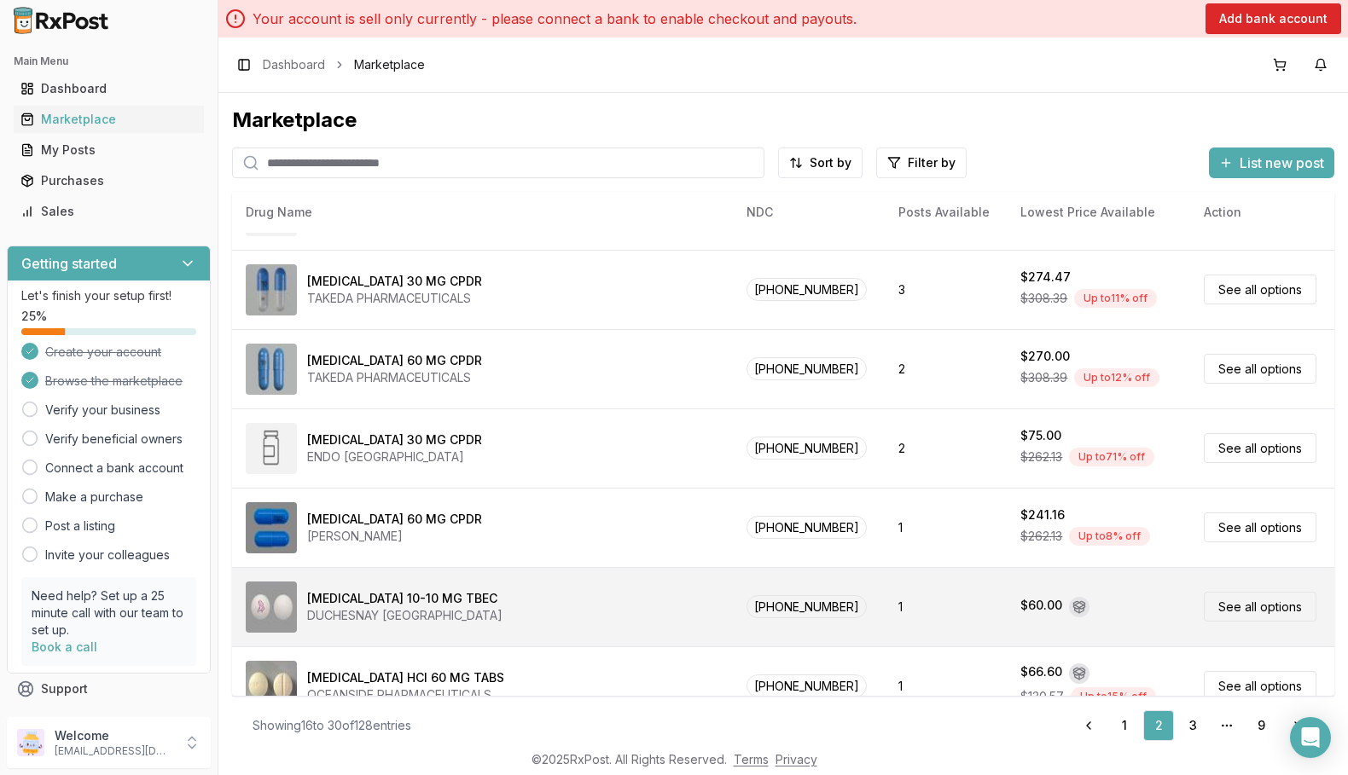
click at [1223, 612] on link "See all options" at bounding box center [1259, 607] width 113 height 30
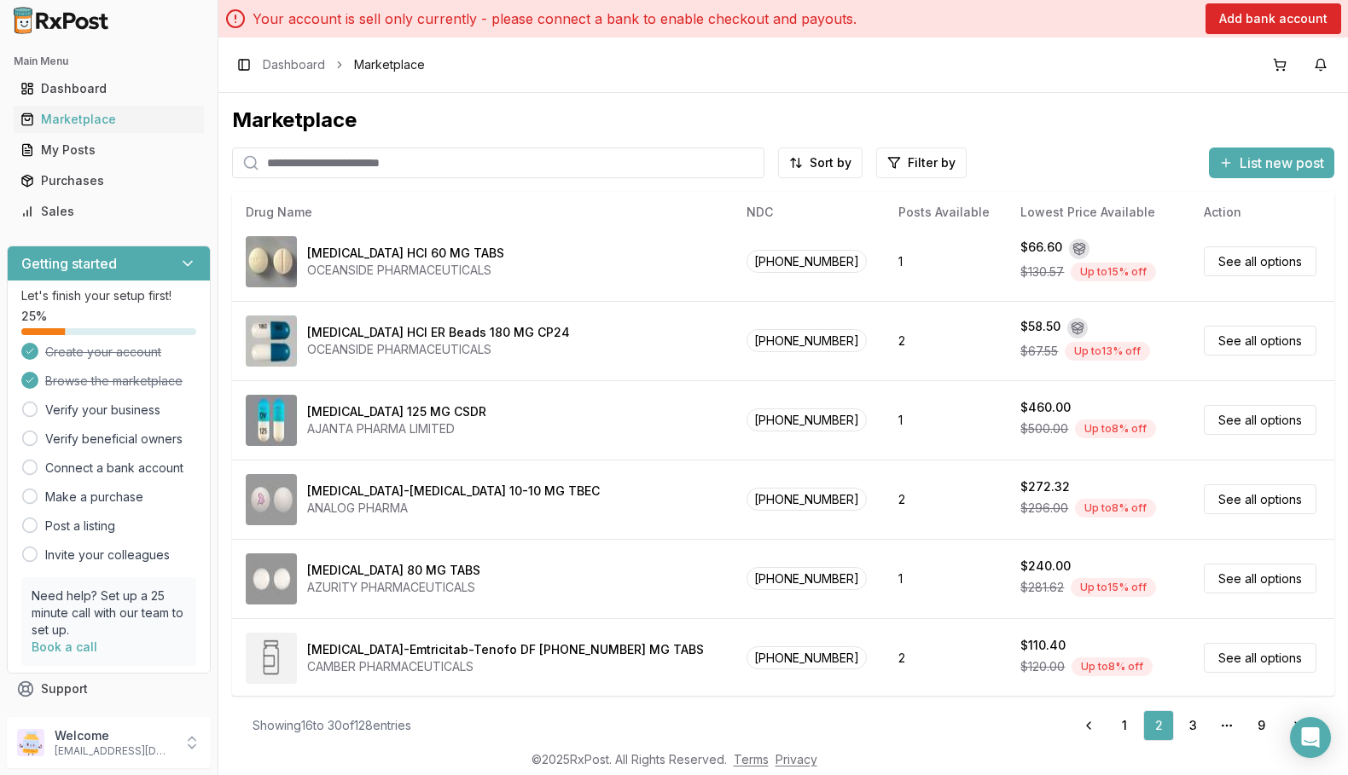
scroll to position [727, 0]
click at [1182, 726] on link "3" at bounding box center [1192, 725] width 31 height 31
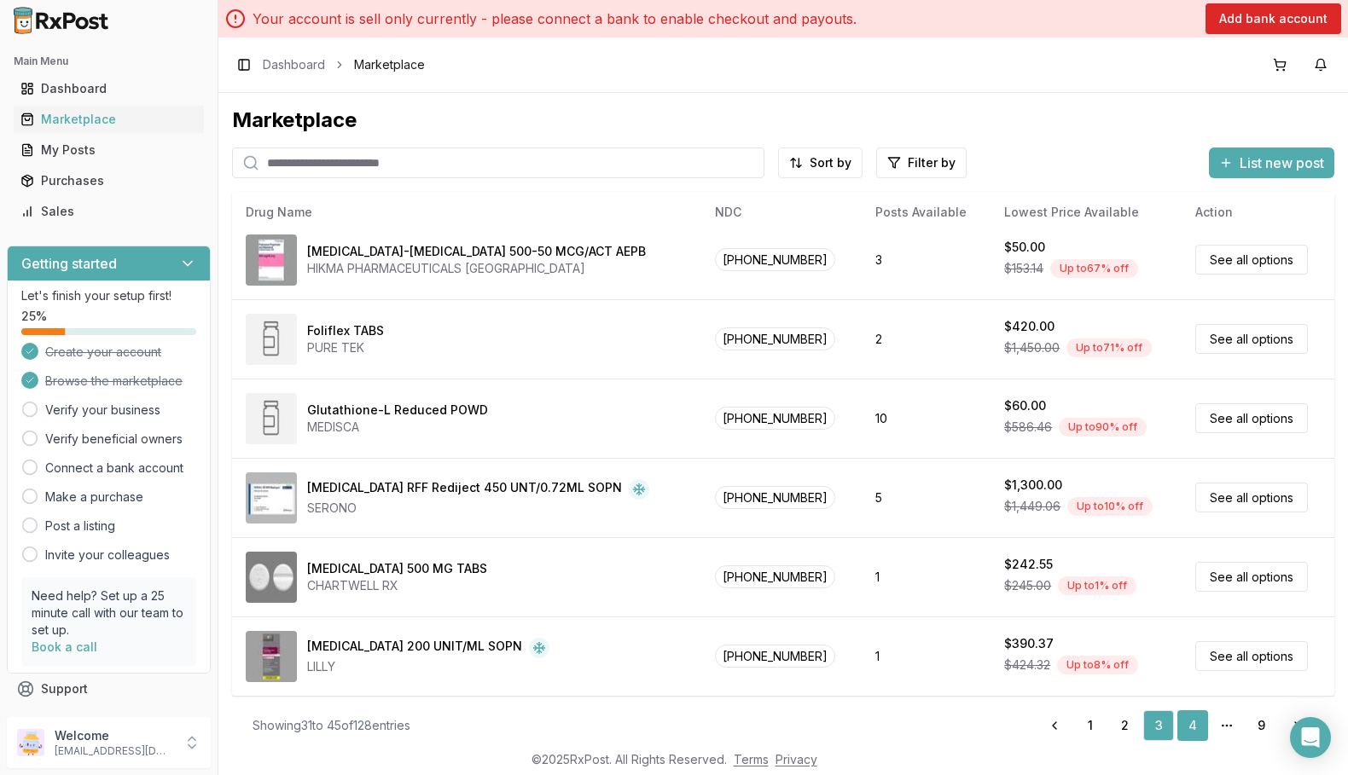
click at [1185, 722] on link "4" at bounding box center [1192, 725] width 31 height 31
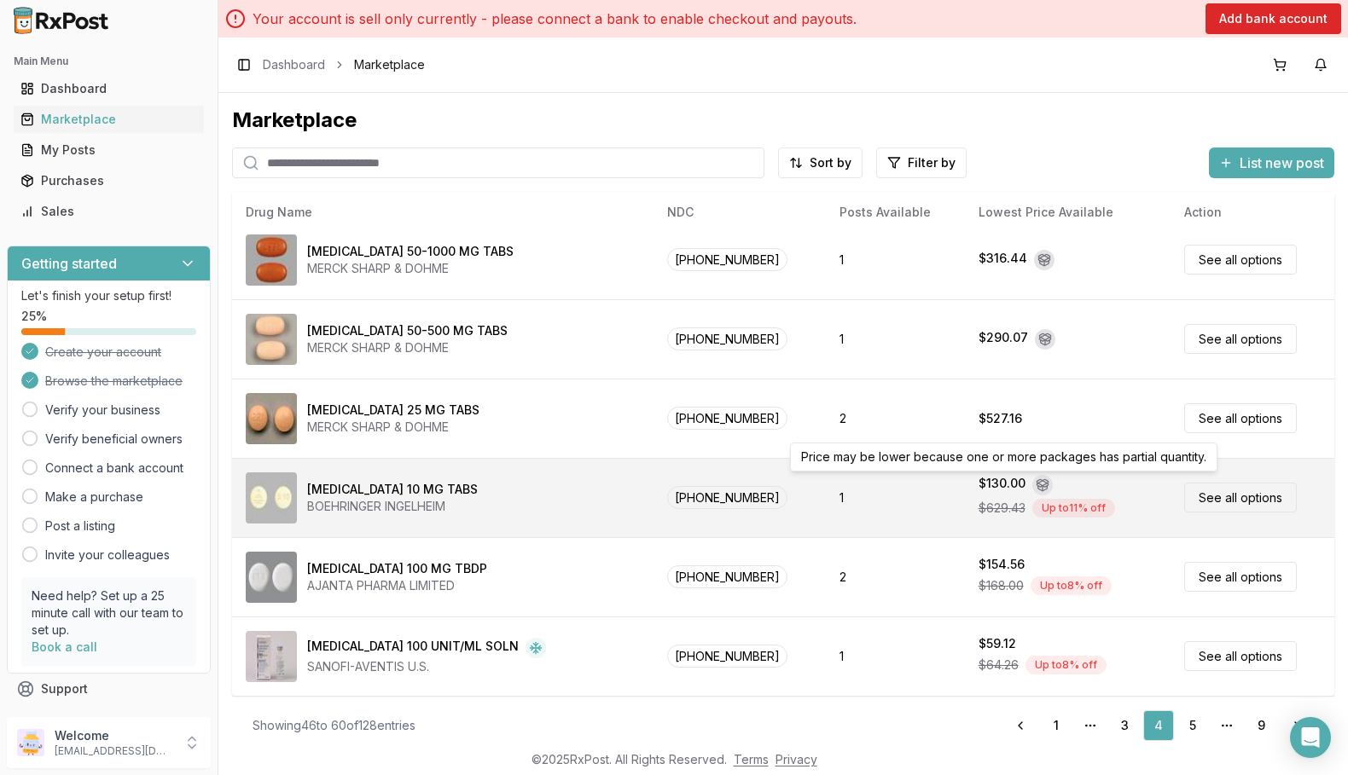
click at [1042, 487] on icon at bounding box center [1042, 487] width 0 height 5
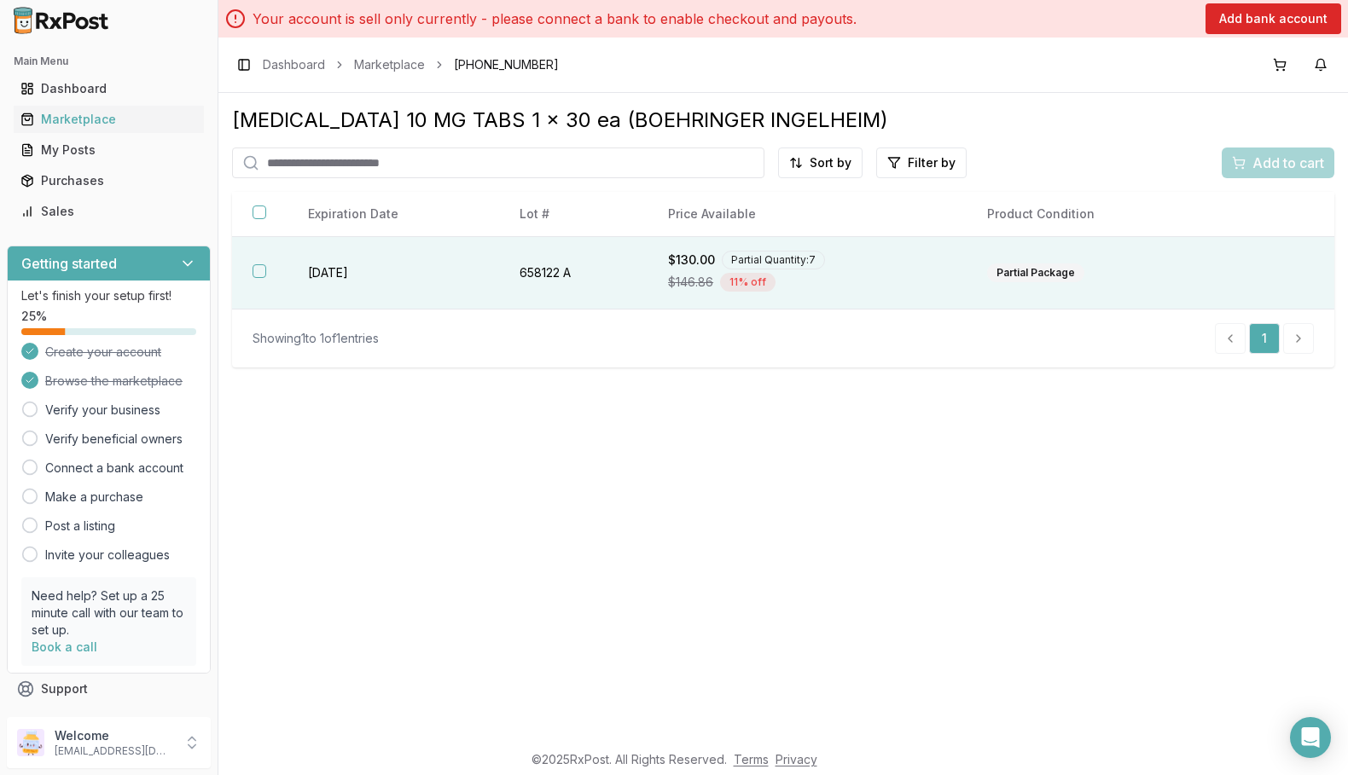
click at [1047, 275] on div "Partial Package" at bounding box center [1035, 273] width 97 height 19
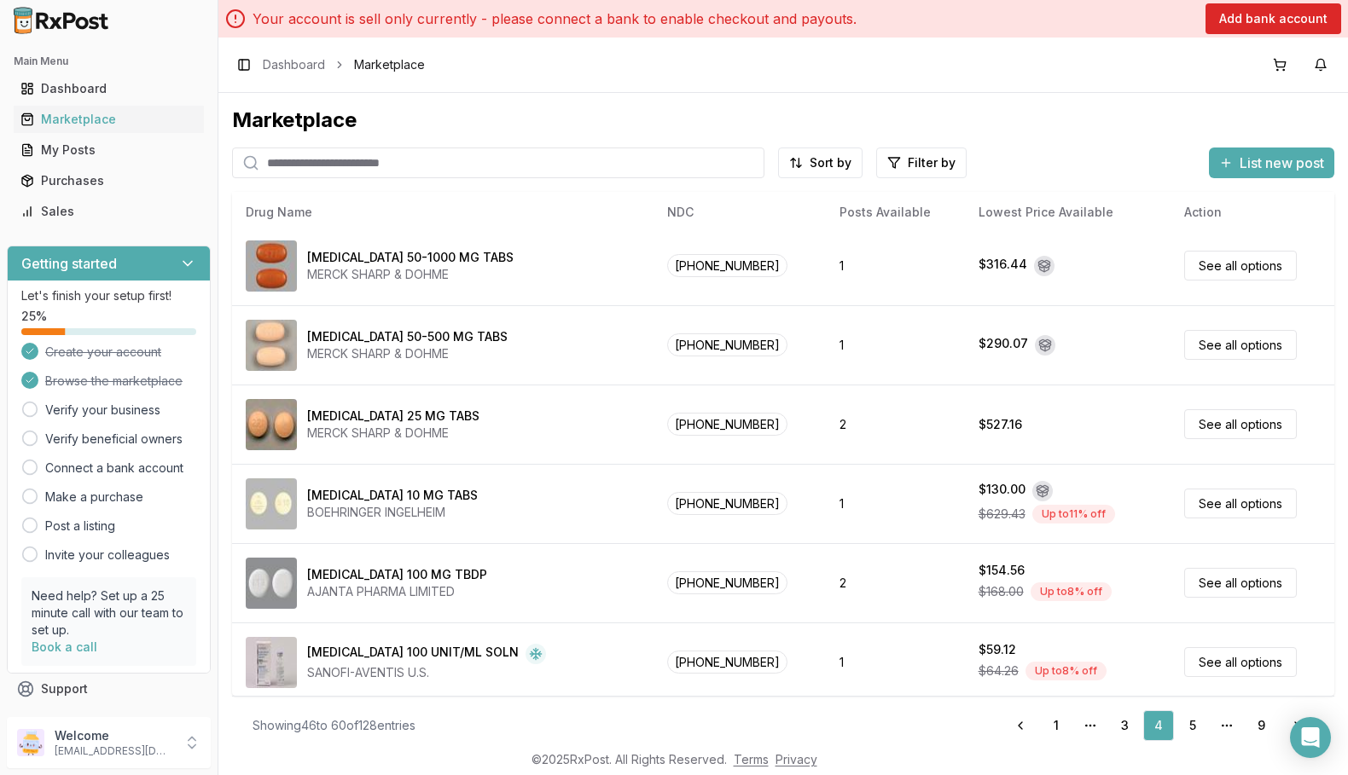
scroll to position [727, 0]
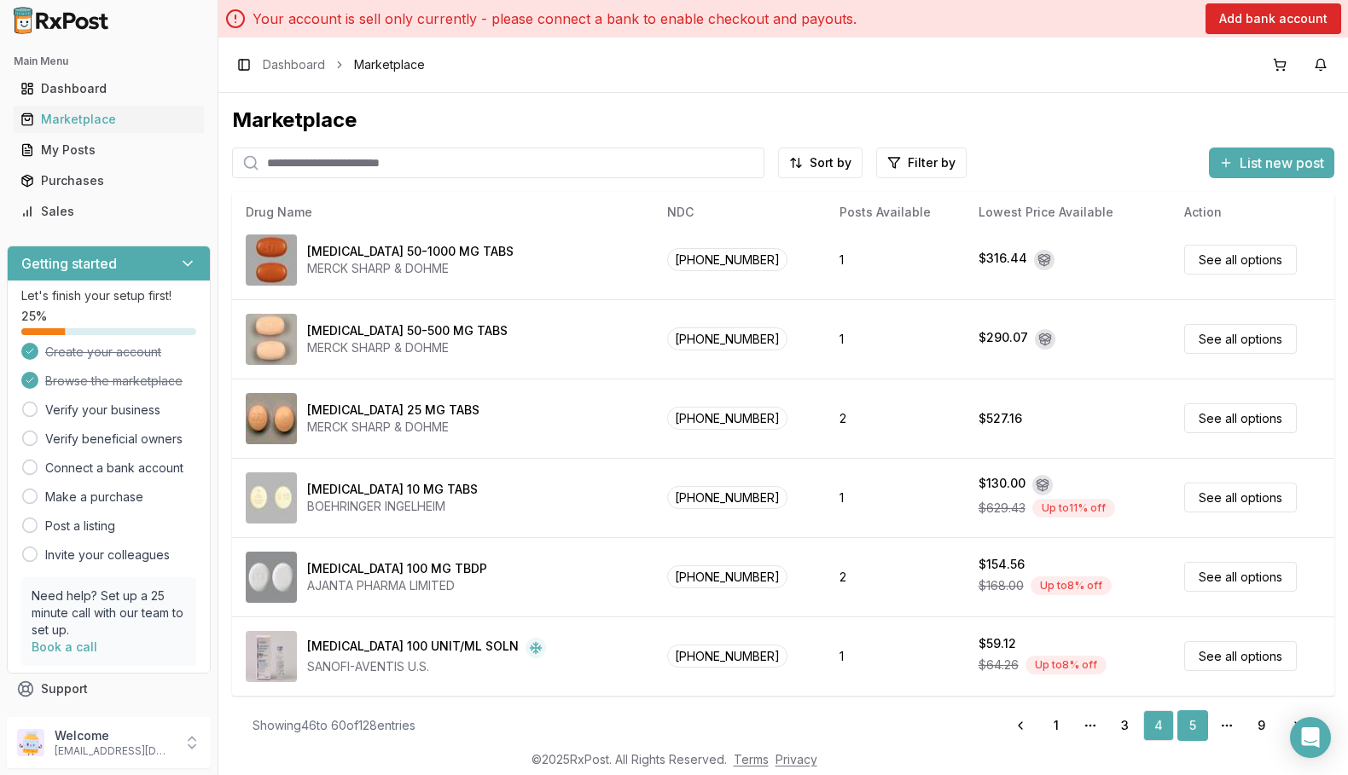
click at [1181, 728] on link "5" at bounding box center [1192, 725] width 31 height 31
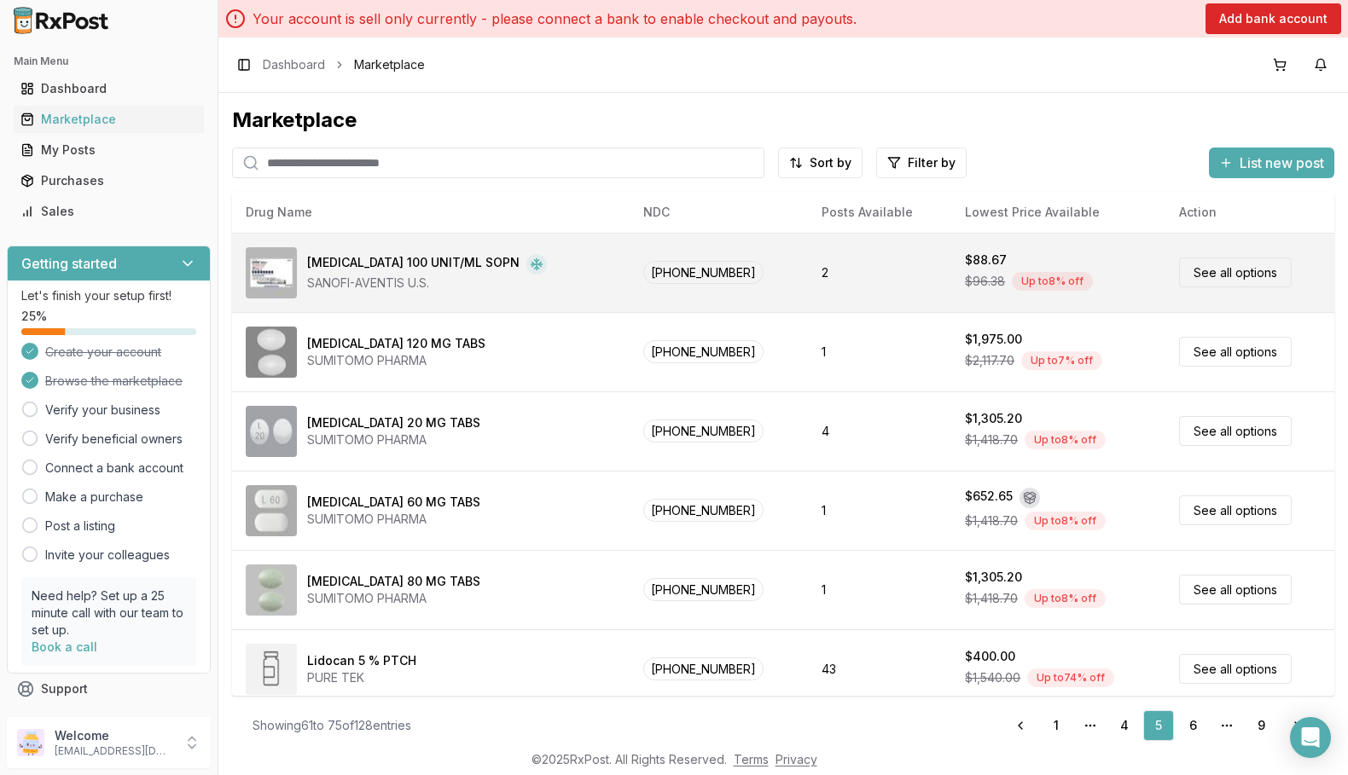
click at [1192, 272] on link "See all options" at bounding box center [1235, 273] width 113 height 30
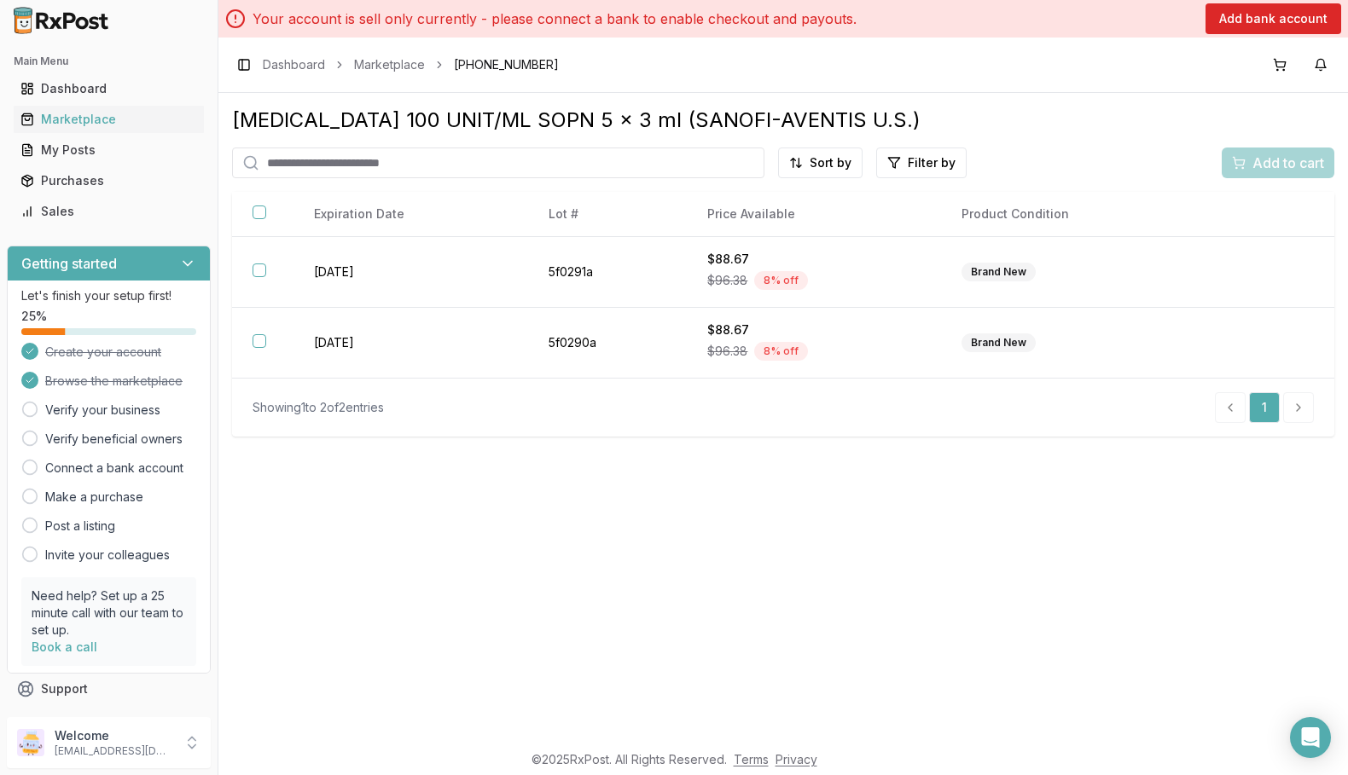
click at [1051, 141] on div "[MEDICAL_DATA] 100 UNIT/ML SOPN 5 x 3 ml (SANOFI-AVENTIS U.S.) Sort by Filter b…" at bounding box center [783, 272] width 1102 height 330
click at [171, 183] on div "Purchases" at bounding box center [108, 180] width 177 height 17
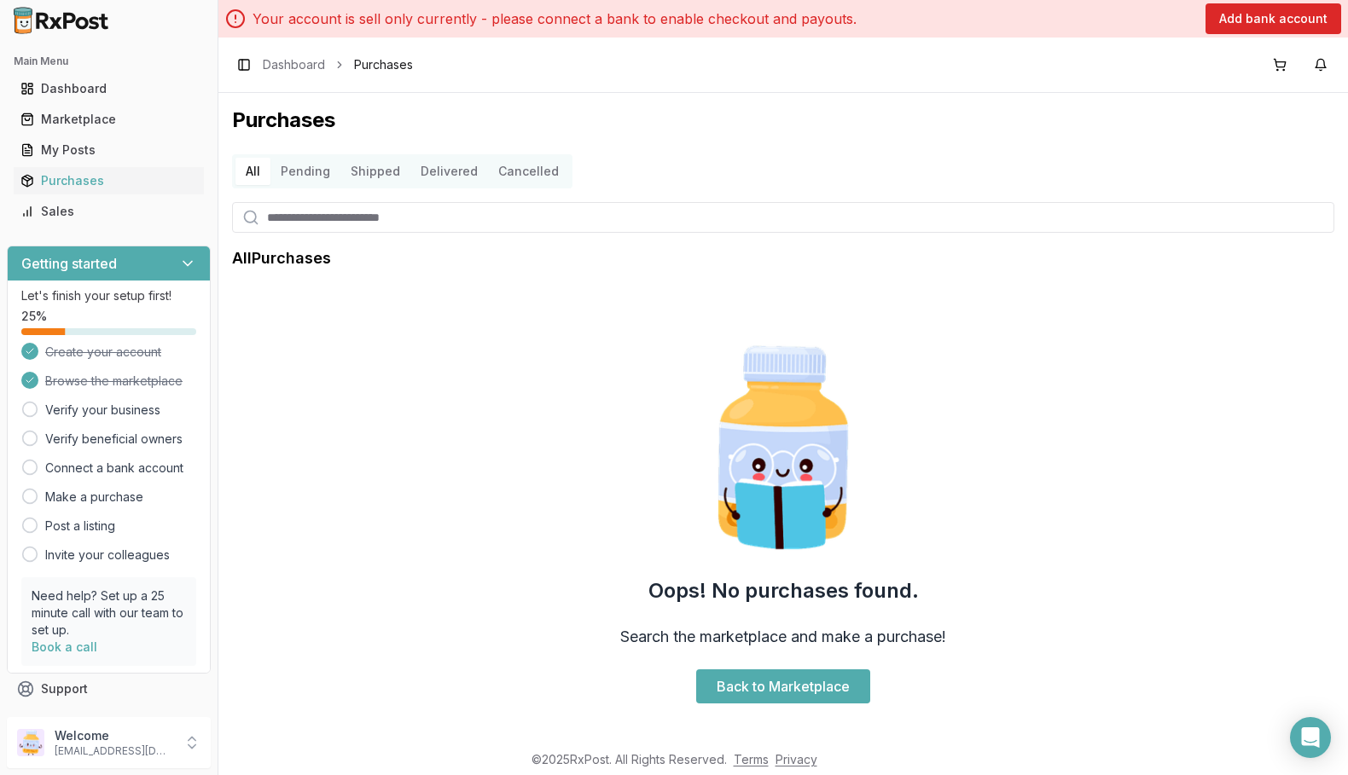
click at [172, 27] on div at bounding box center [108, 20] width 217 height 41
